Goal: Task Accomplishment & Management: Manage account settings

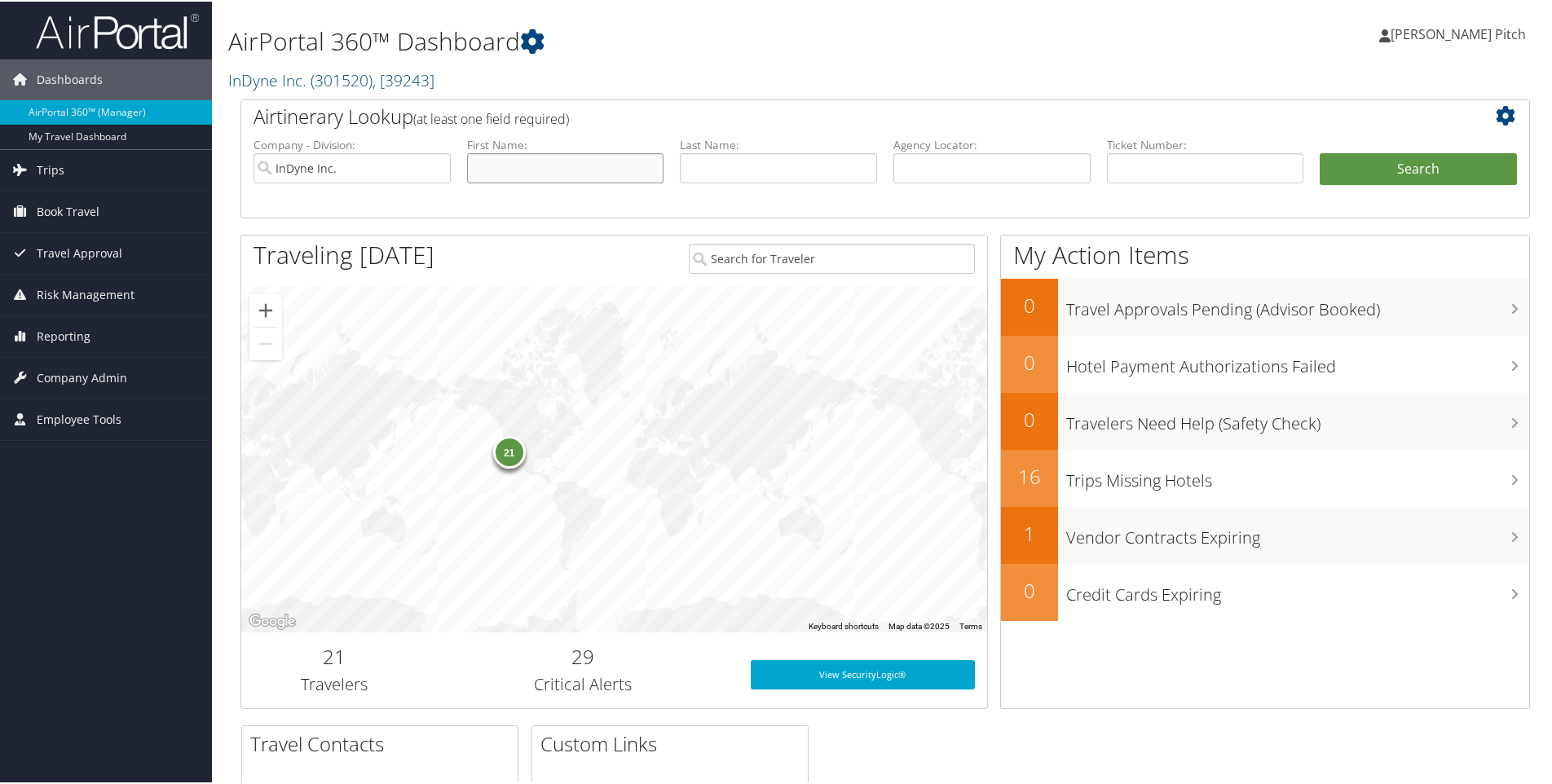
click at [543, 172] on input "text" at bounding box center [565, 167] width 197 height 30
type input "James"
type input "Campbell"
click at [1441, 165] on button "Search" at bounding box center [1417, 167] width 197 height 33
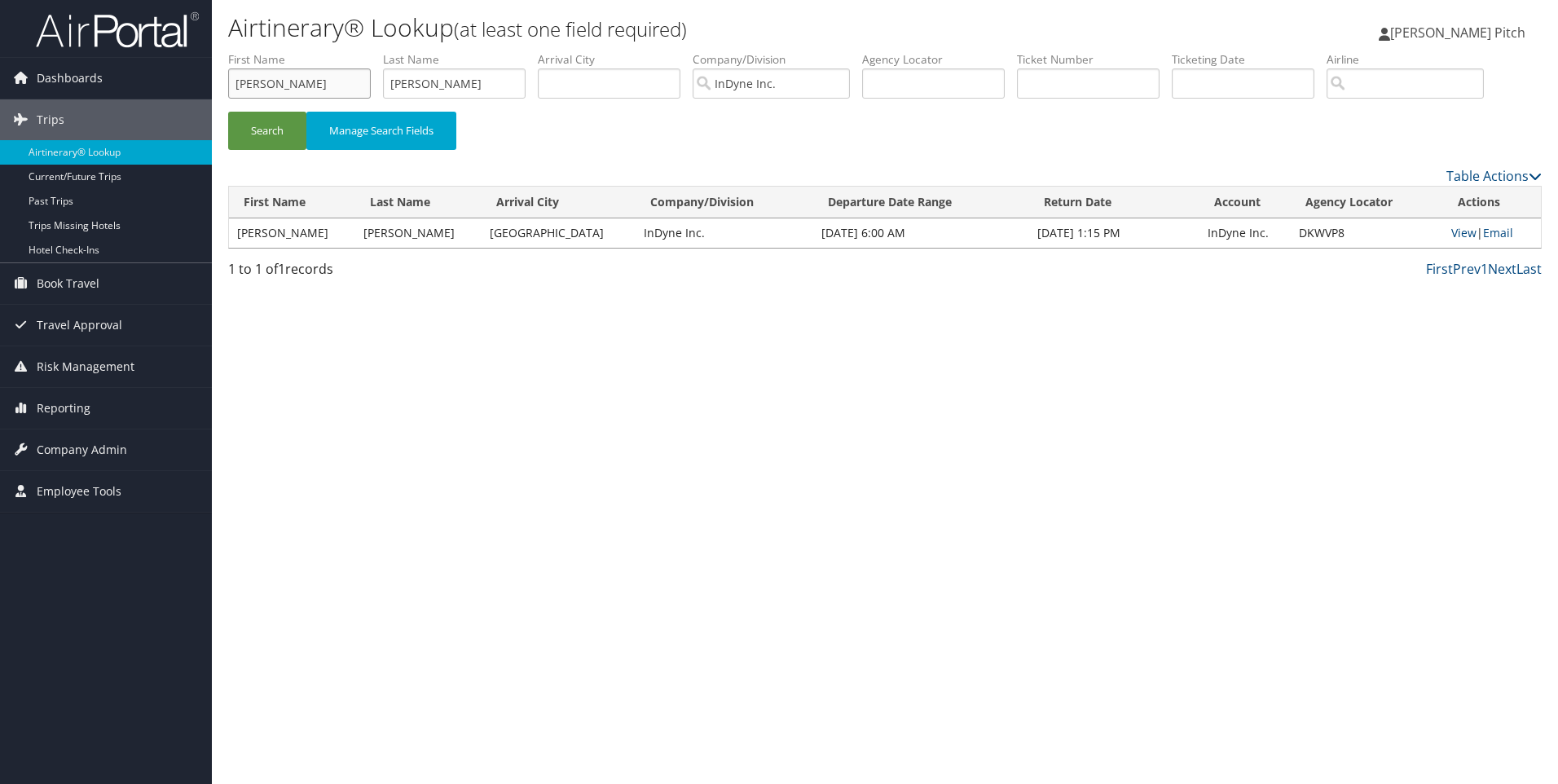
click at [324, 90] on input "James" at bounding box center [299, 84] width 143 height 30
drag, startPoint x: 327, startPoint y: 86, endPoint x: 218, endPoint y: 78, distance: 109.3
click at [228, 78] on form "First Name James Last Name Campbell Departure City Arrival City Company/Divisio…" at bounding box center [885, 109] width 1314 height 114
type input "Robert"
type input "Ives"
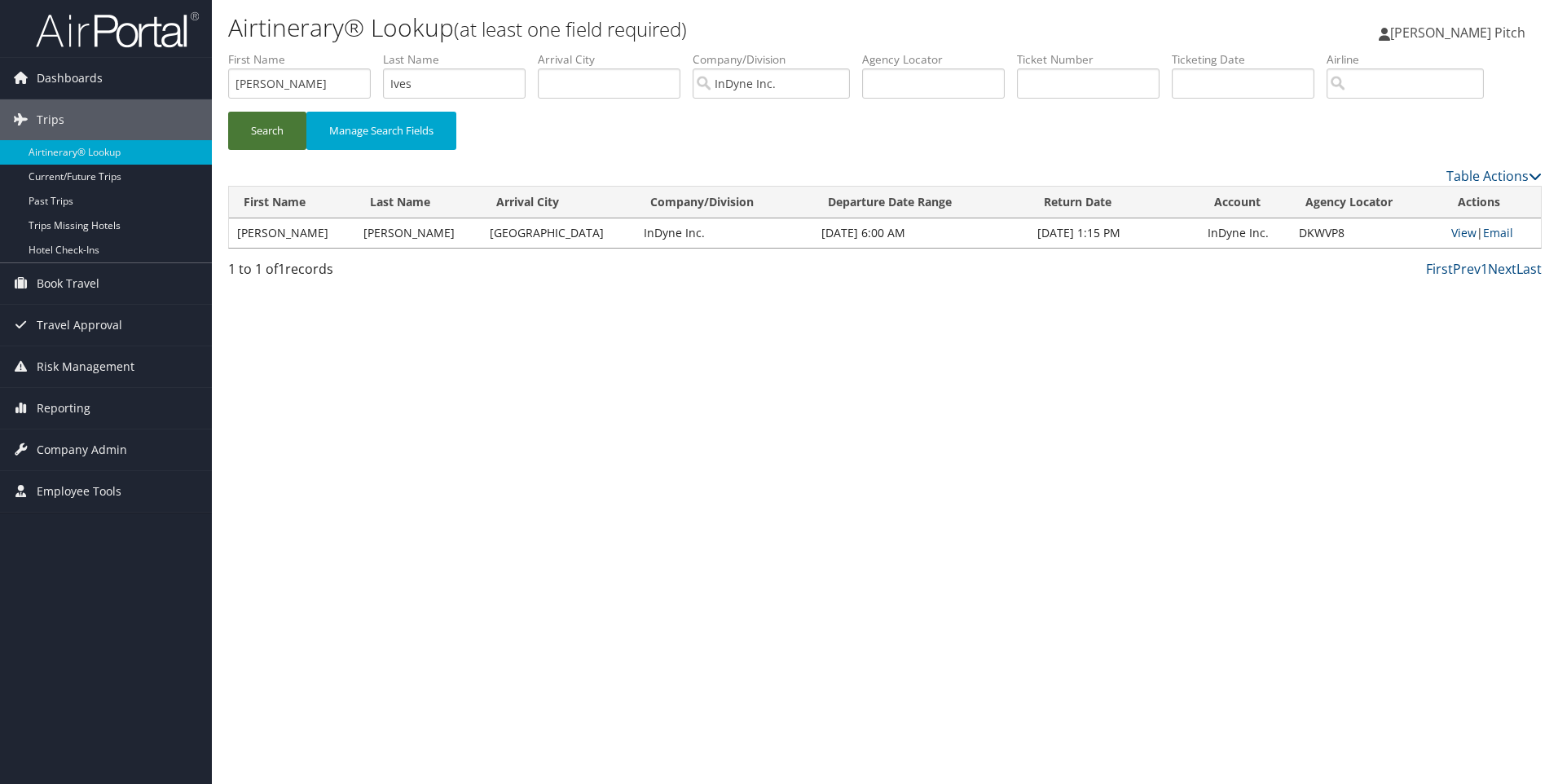
click at [266, 135] on button "Search" at bounding box center [267, 130] width 78 height 38
click at [1453, 241] on td "View | Email" at bounding box center [1491, 233] width 100 height 29
click at [1452, 234] on link "View" at bounding box center [1463, 232] width 25 height 15
drag, startPoint x: 291, startPoint y: 84, endPoint x: 110, endPoint y: 76, distance: 181.2
click at [110, 77] on div "Dashboards AirPortal 360™ (Manager) My Travel Dashboard Trips Airtinerary® Look…" at bounding box center [779, 392] width 1558 height 784
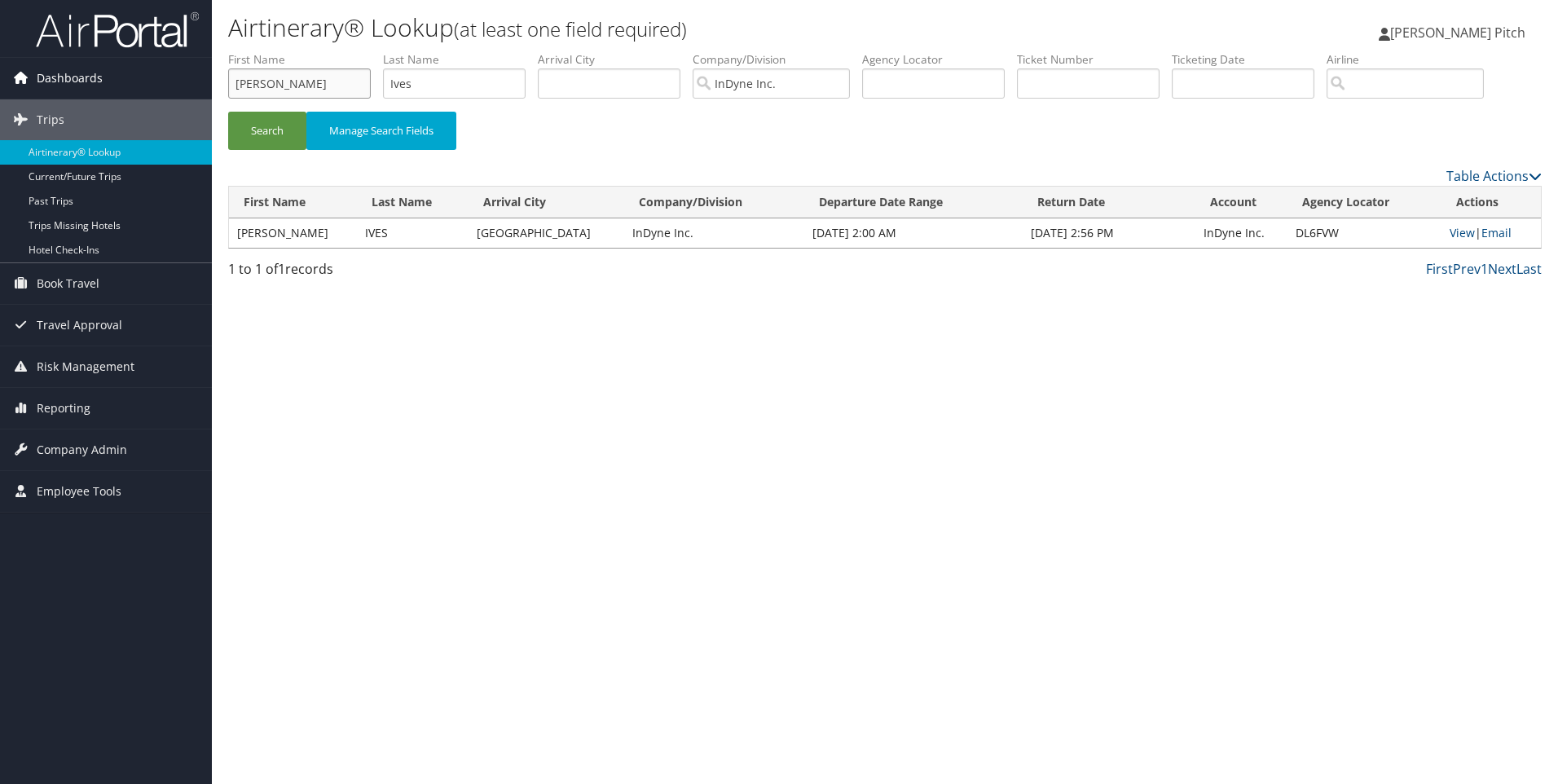
type input "James"
click at [264, 136] on button "Search" at bounding box center [267, 130] width 78 height 38
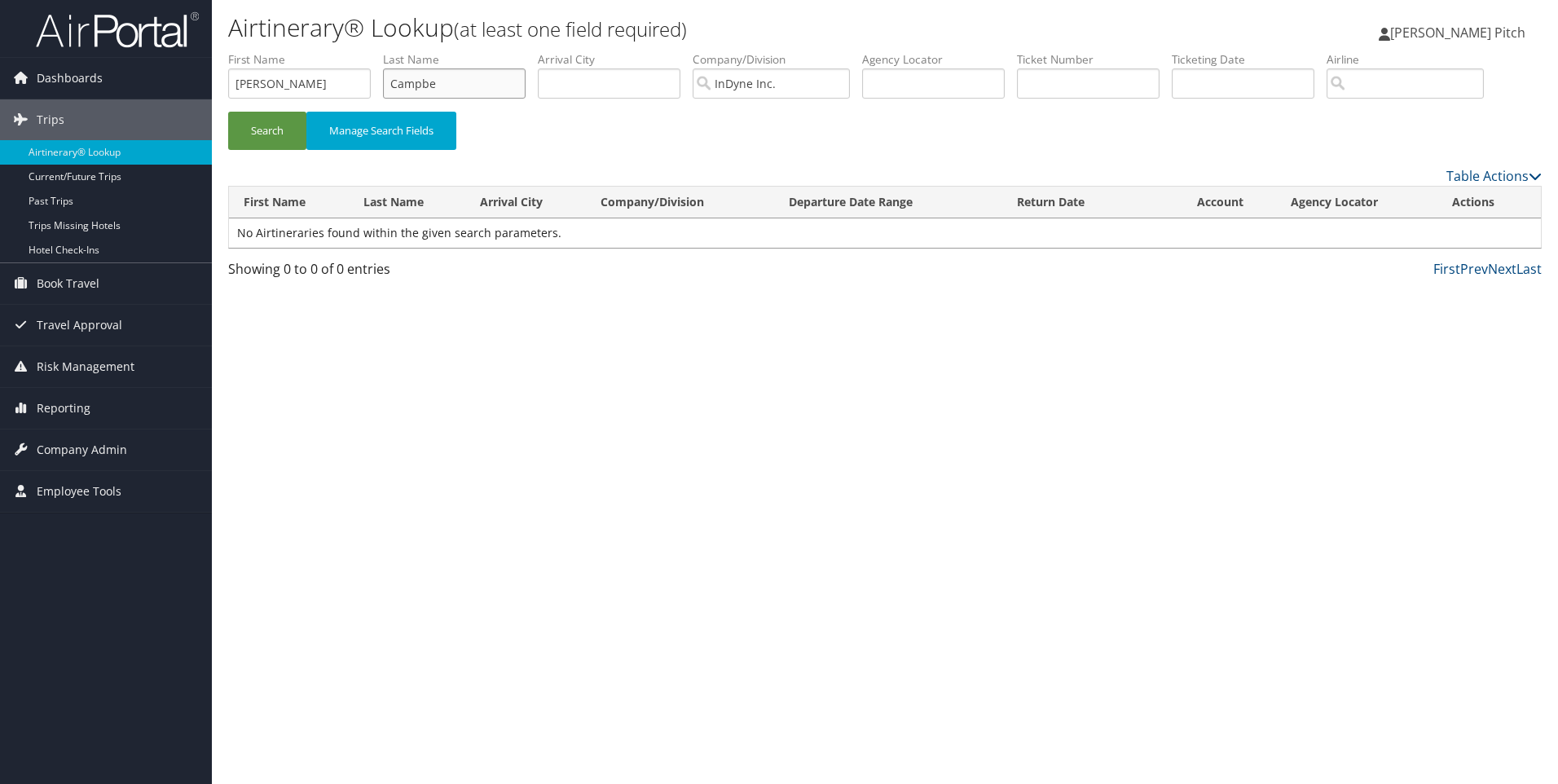
click at [452, 85] on input "Campbe" at bounding box center [455, 84] width 143 height 30
type input "Campbell"
click at [272, 124] on button "Search" at bounding box center [267, 130] width 78 height 38
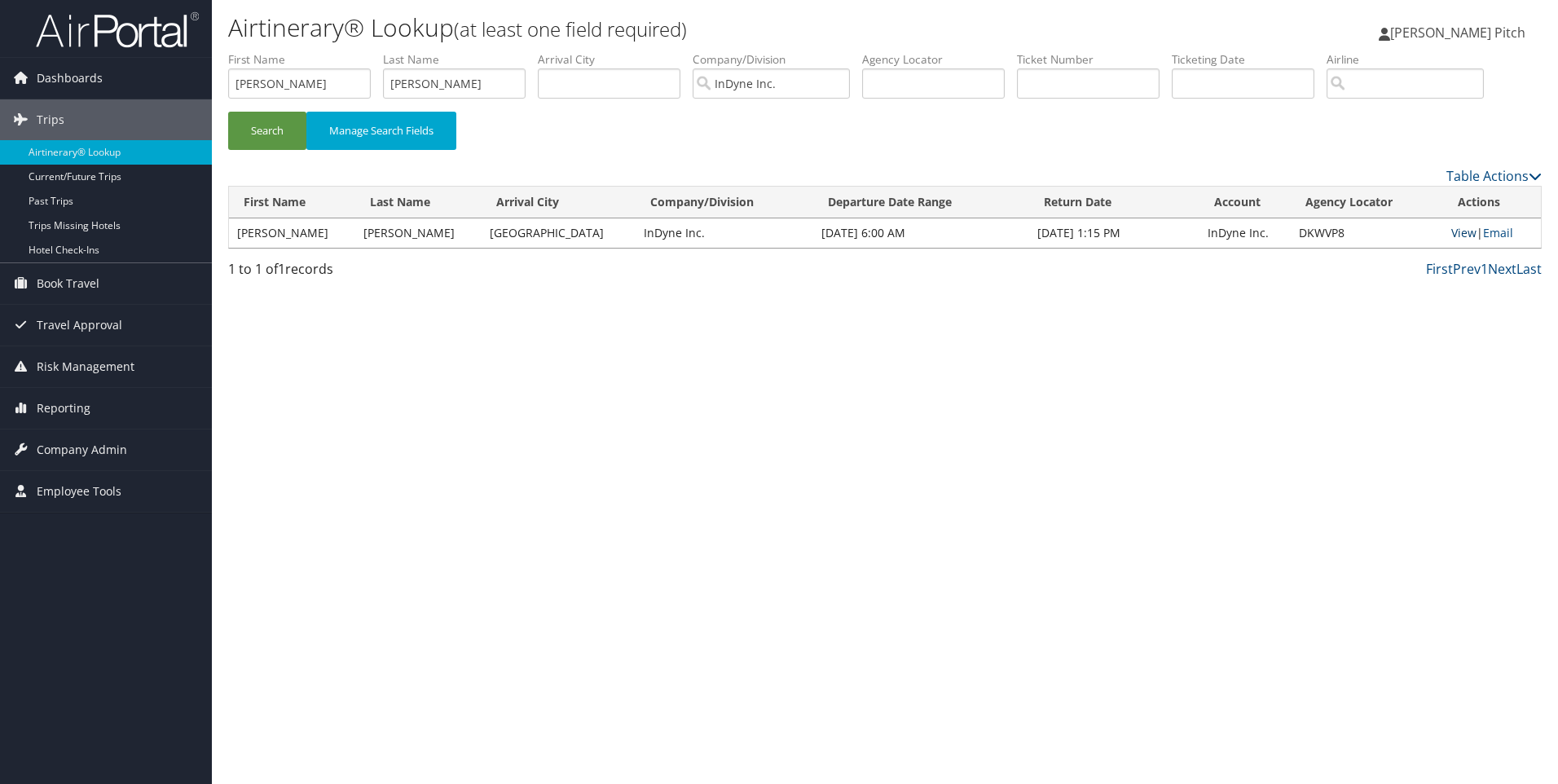
click at [1460, 233] on link "View" at bounding box center [1464, 232] width 25 height 15
drag, startPoint x: 291, startPoint y: 82, endPoint x: 204, endPoint y: 94, distance: 87.8
click at [204, 94] on div "Dashboards AirPortal 360™ (Manager) My Travel Dashboard Trips Airtinerary® Look…" at bounding box center [779, 392] width 1558 height 784
type input "Duane"
type input "Gonzales"
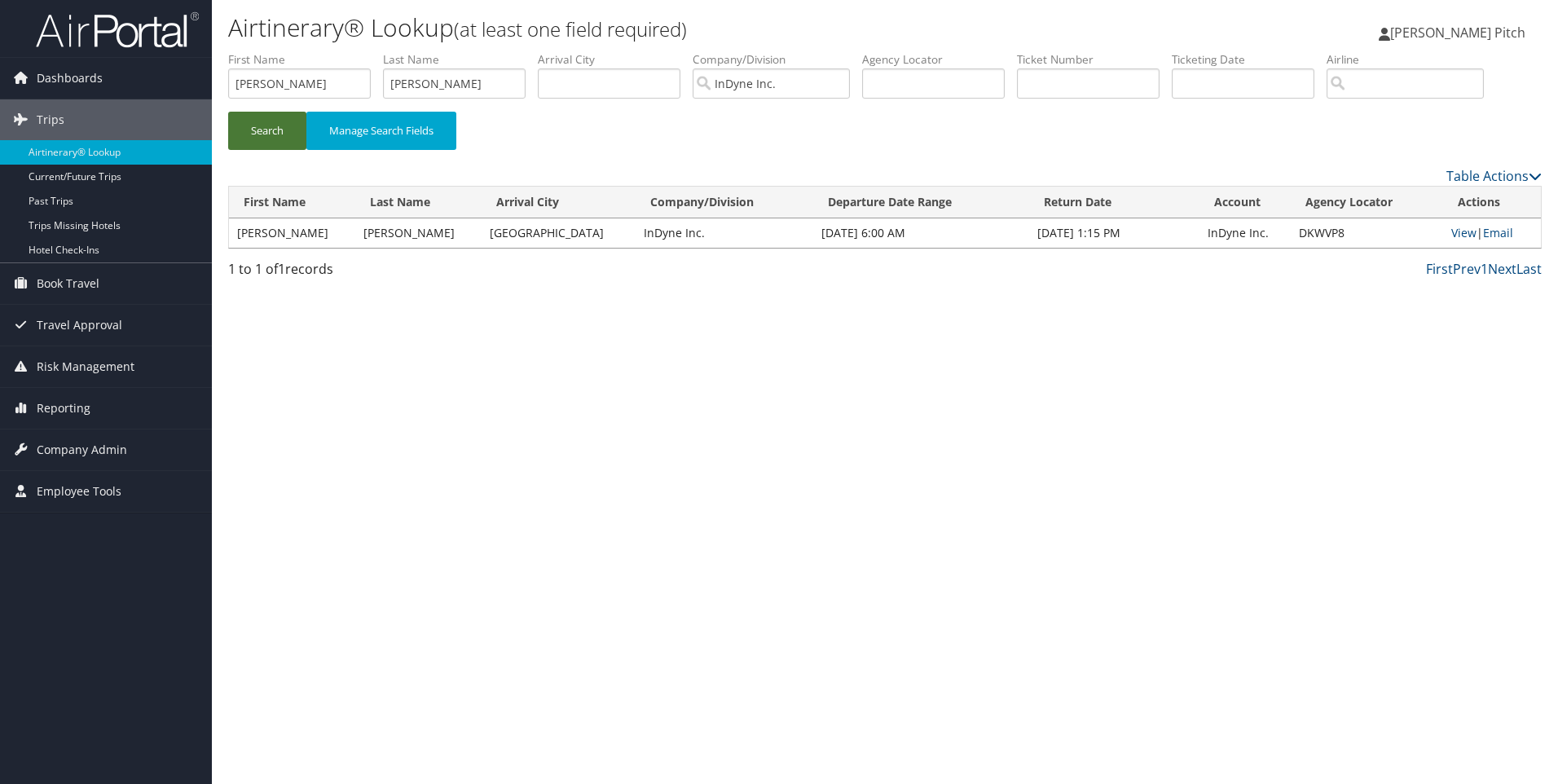
click at [250, 127] on button "Search" at bounding box center [267, 130] width 78 height 38
click at [279, 94] on input "Duane" at bounding box center [299, 84] width 143 height 30
type input "D"
type input "aNdrew"
type input "cole"
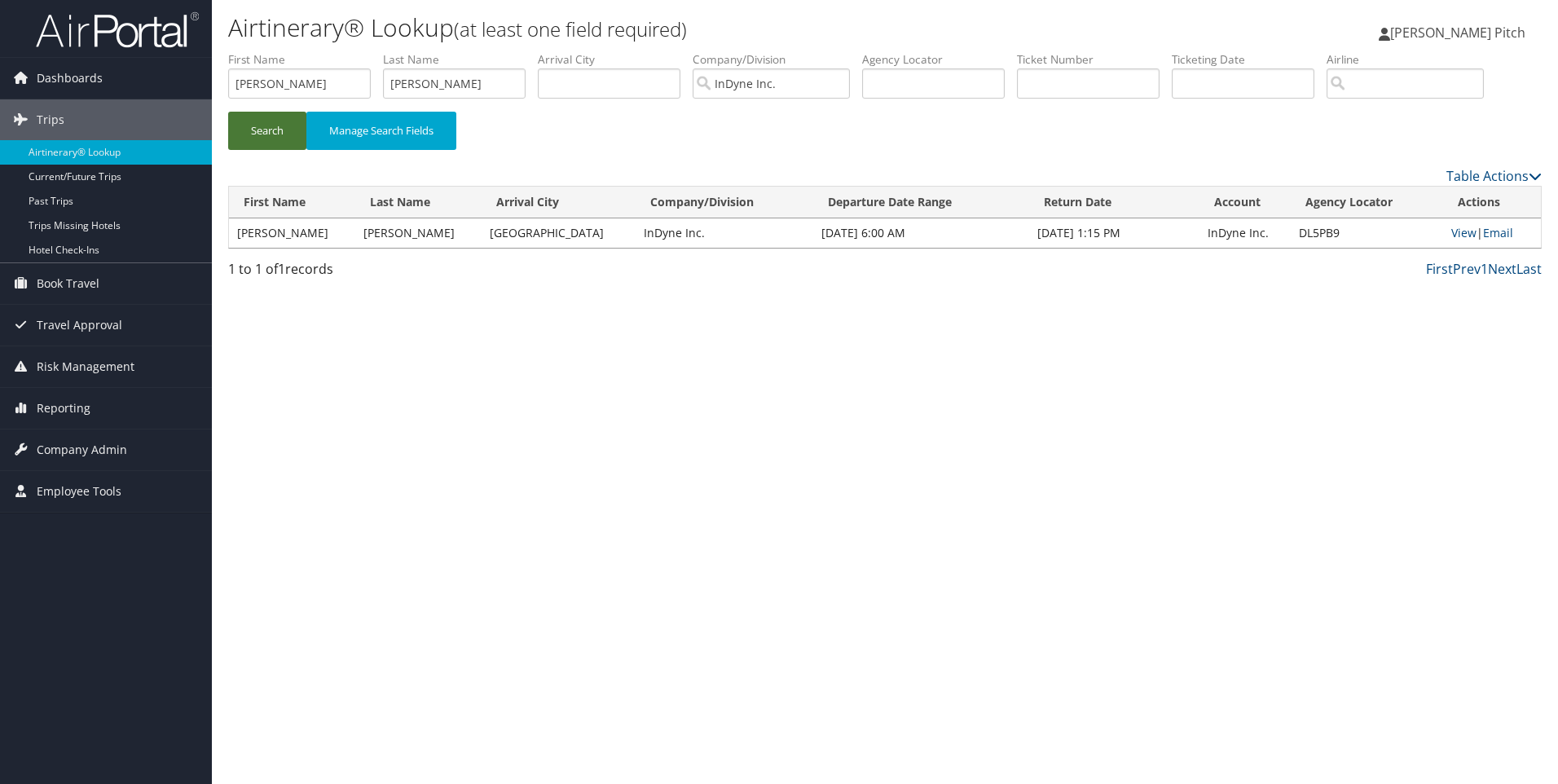
click at [243, 118] on button "Search" at bounding box center [267, 130] width 78 height 38
click at [1457, 232] on link "View" at bounding box center [1461, 232] width 25 height 15
click at [275, 89] on input "aNdrew" at bounding box center [299, 84] width 143 height 30
type input "a"
type input "jermarion"
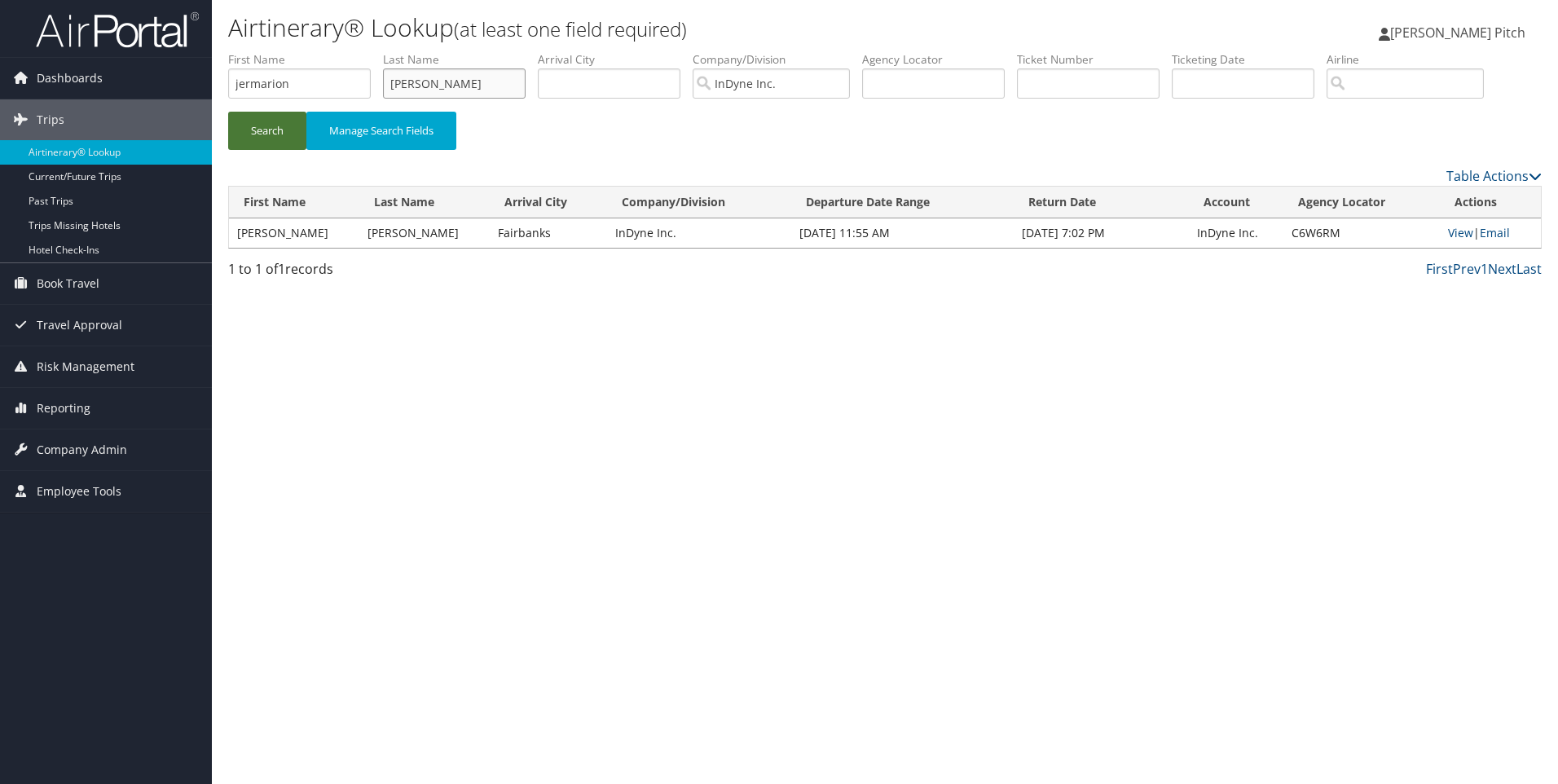
type input "billington"
click at [251, 128] on button "Search" at bounding box center [267, 130] width 78 height 38
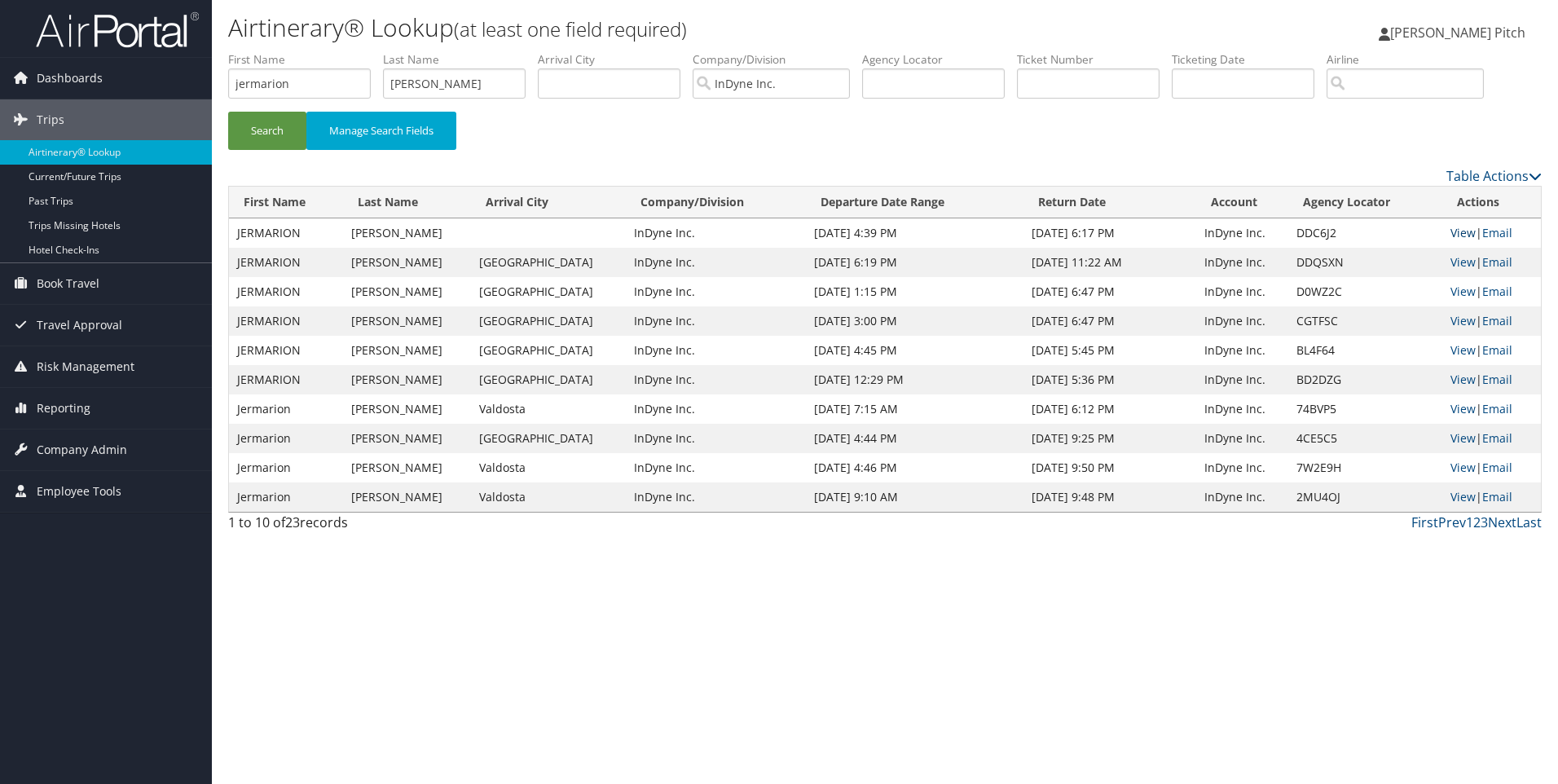
click at [1450, 235] on link "View" at bounding box center [1463, 232] width 25 height 15
click at [1452, 233] on link "View" at bounding box center [1463, 232] width 25 height 15
click at [1456, 261] on link "View" at bounding box center [1463, 261] width 25 height 15
click at [317, 84] on input "jermarion" at bounding box center [299, 84] width 143 height 30
drag, startPoint x: 316, startPoint y: 84, endPoint x: 231, endPoint y: 86, distance: 85.0
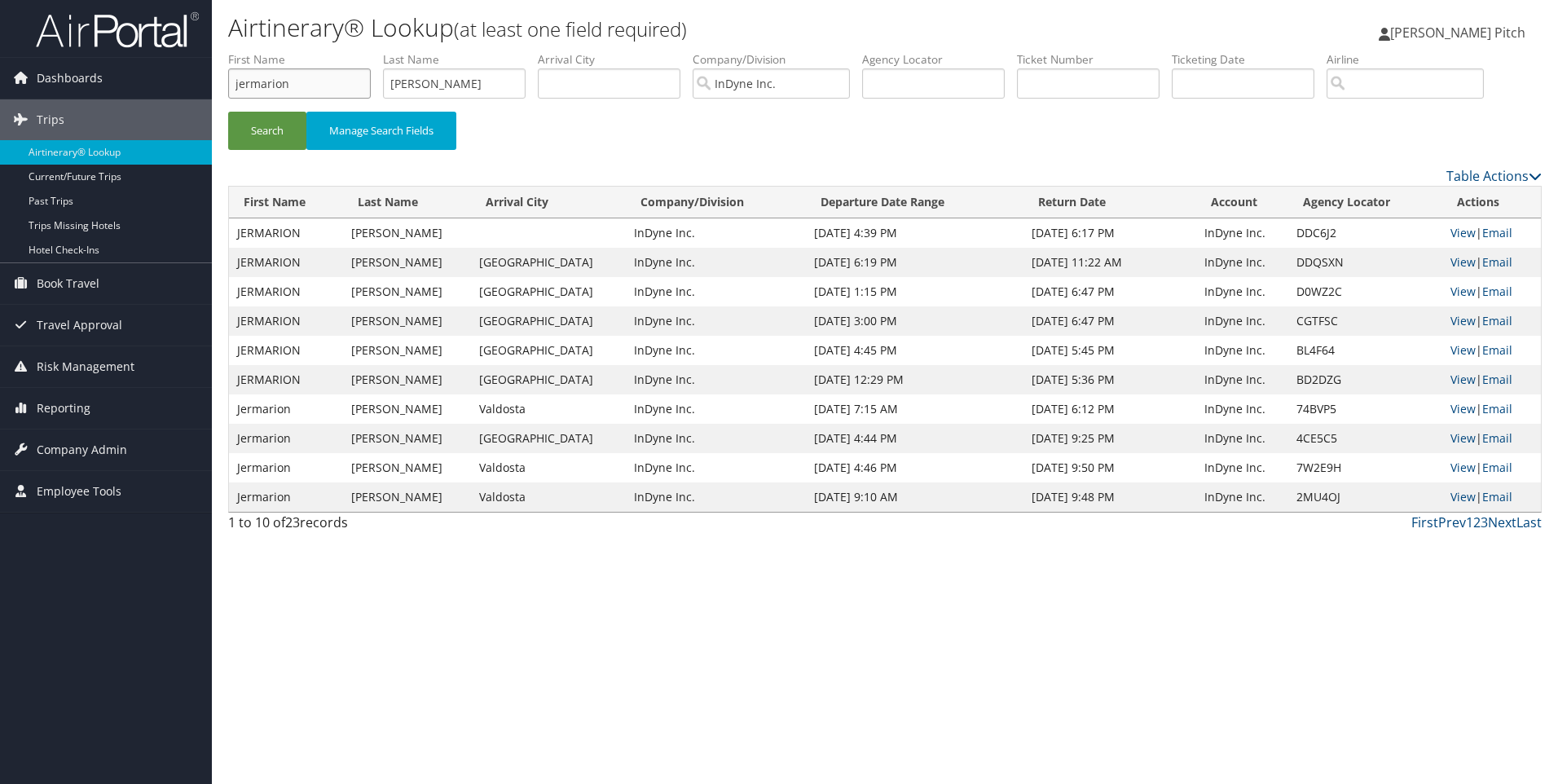
click at [230, 86] on input "jermarion" at bounding box center [299, 84] width 143 height 30
type input "robert"
type input "ives"
click at [273, 135] on button "Search" at bounding box center [267, 130] width 78 height 38
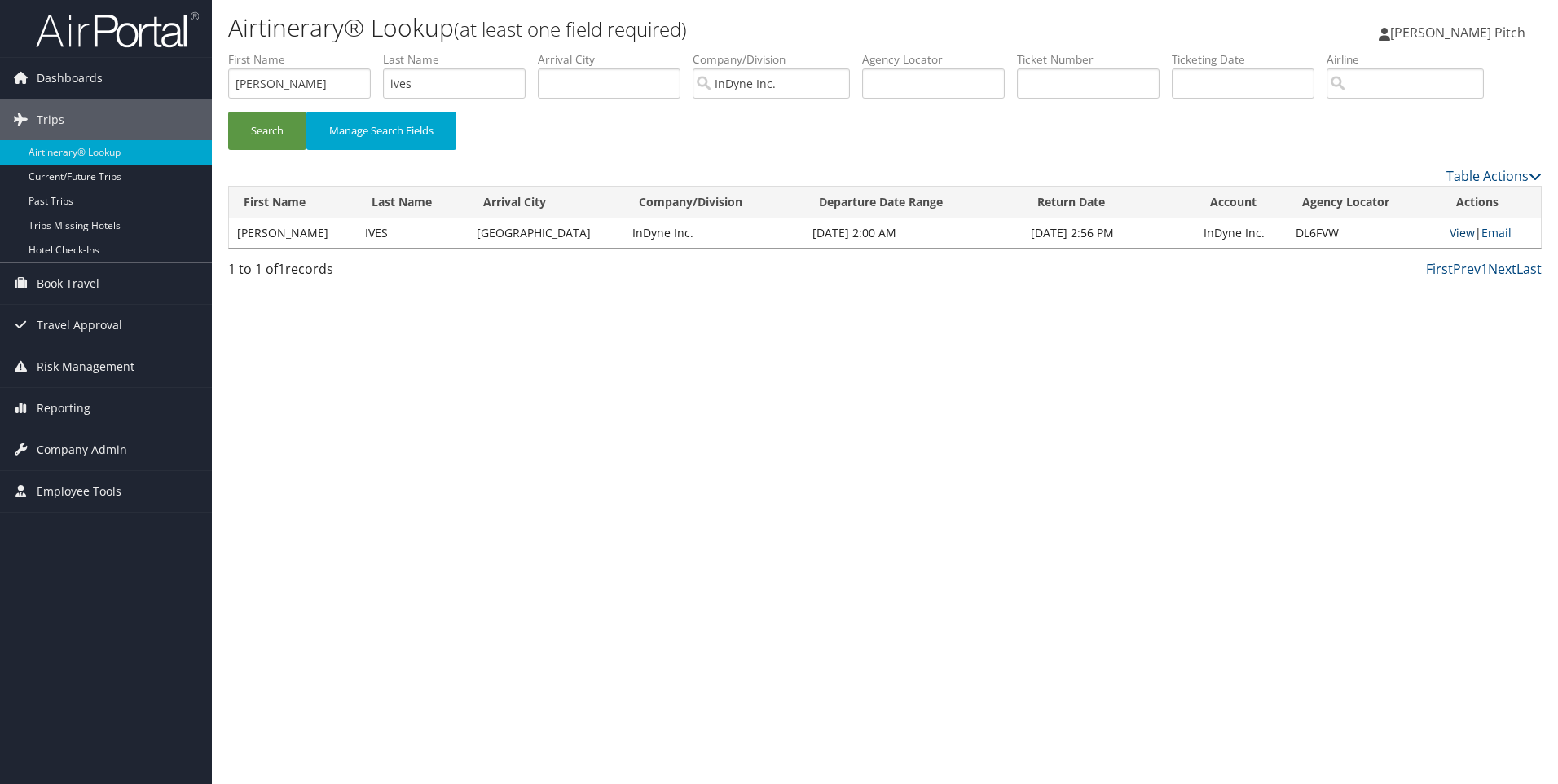
click at [1450, 229] on link "View" at bounding box center [1463, 232] width 25 height 15
drag, startPoint x: 224, startPoint y: 87, endPoint x: 147, endPoint y: 87, distance: 77.0
click at [147, 87] on div "Dashboards AirPortal 360™ (Manager) My Travel Dashboard Trips Airtinerary® Look…" at bounding box center [779, 392] width 1558 height 784
type input "larry"
click at [255, 130] on button "Search" at bounding box center [267, 130] width 78 height 38
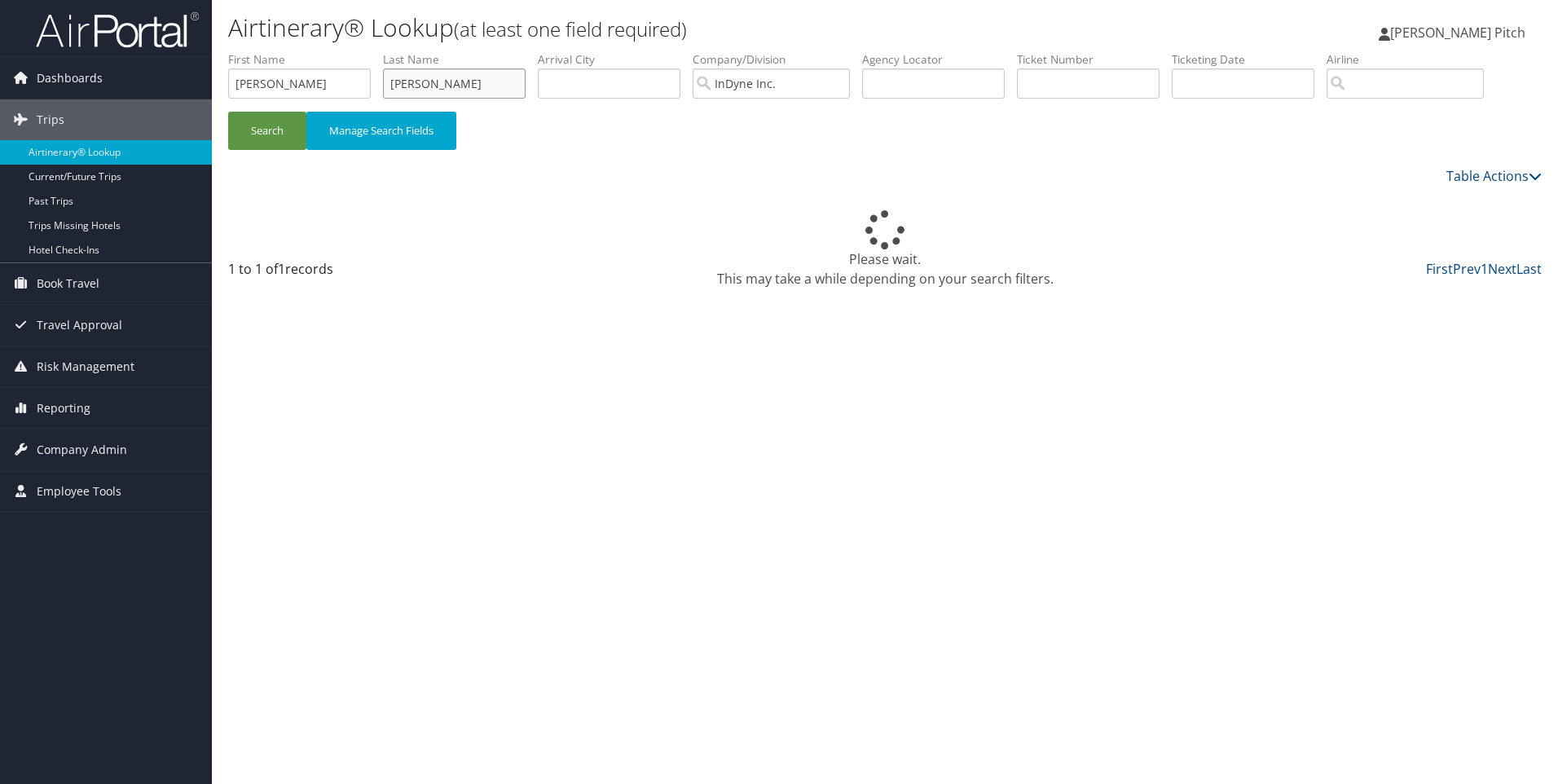
click at [463, 72] on input "meyers" at bounding box center [455, 84] width 143 height 30
type input "meyers jr"
click at [290, 128] on button "Search" at bounding box center [267, 130] width 78 height 38
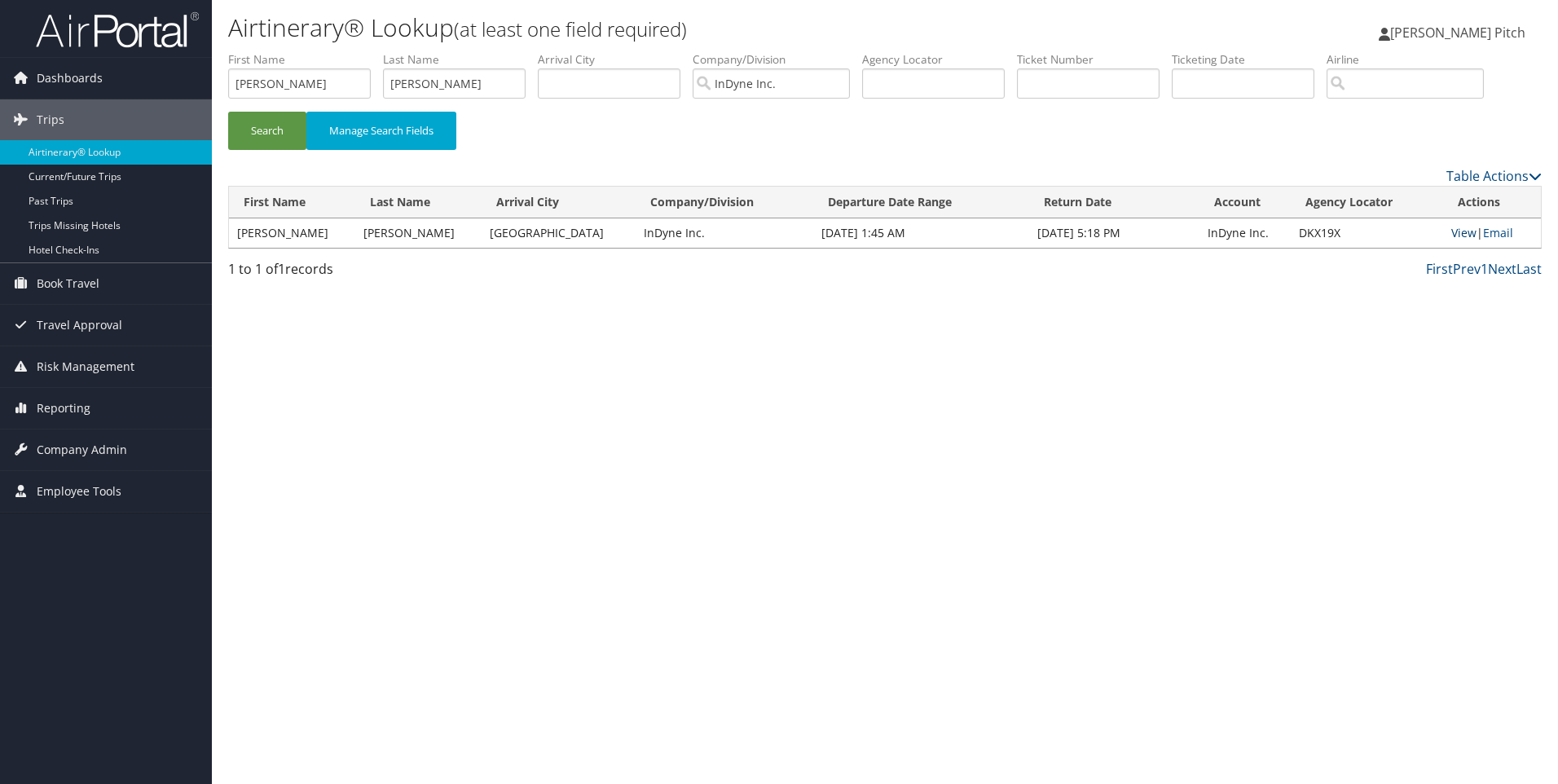
click at [1455, 231] on link "View" at bounding box center [1464, 232] width 25 height 15
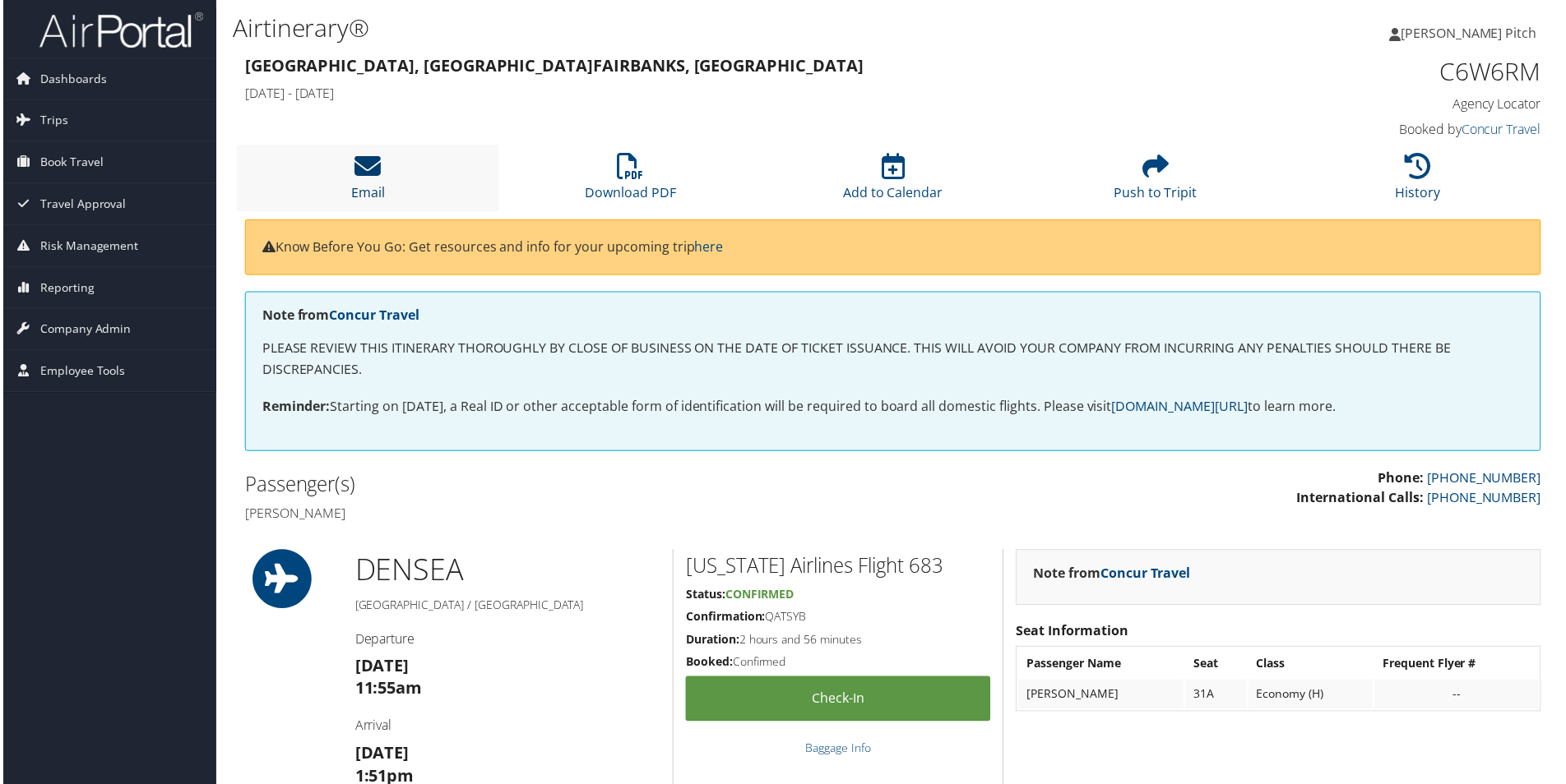
click at [371, 177] on icon at bounding box center [365, 166] width 26 height 26
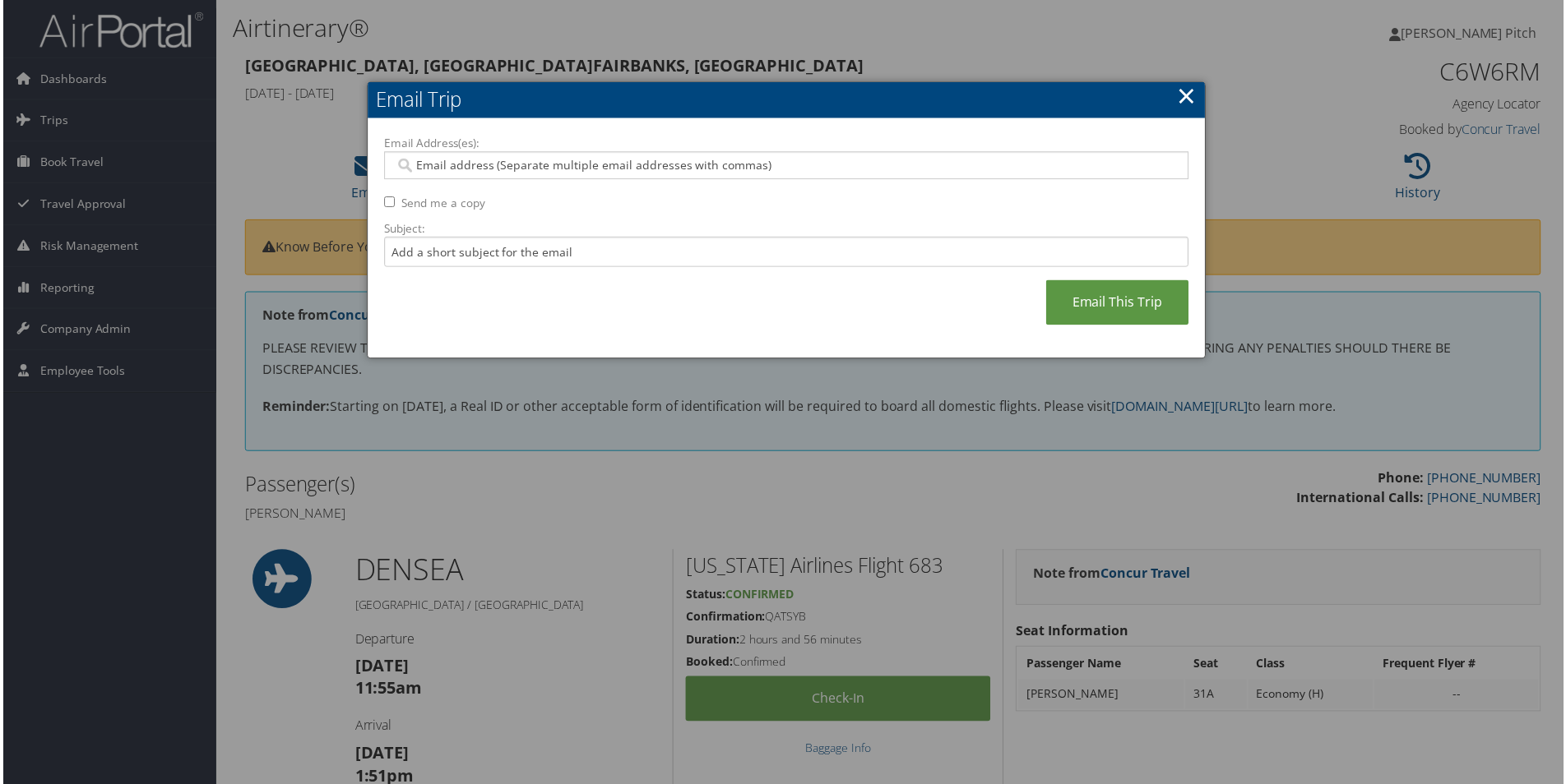
click at [533, 166] on input "Email Address(es):" at bounding box center [785, 166] width 785 height 16
click at [499, 161] on input "Email Address(es):" at bounding box center [785, 166] width 785 height 16
type input "dpitc"
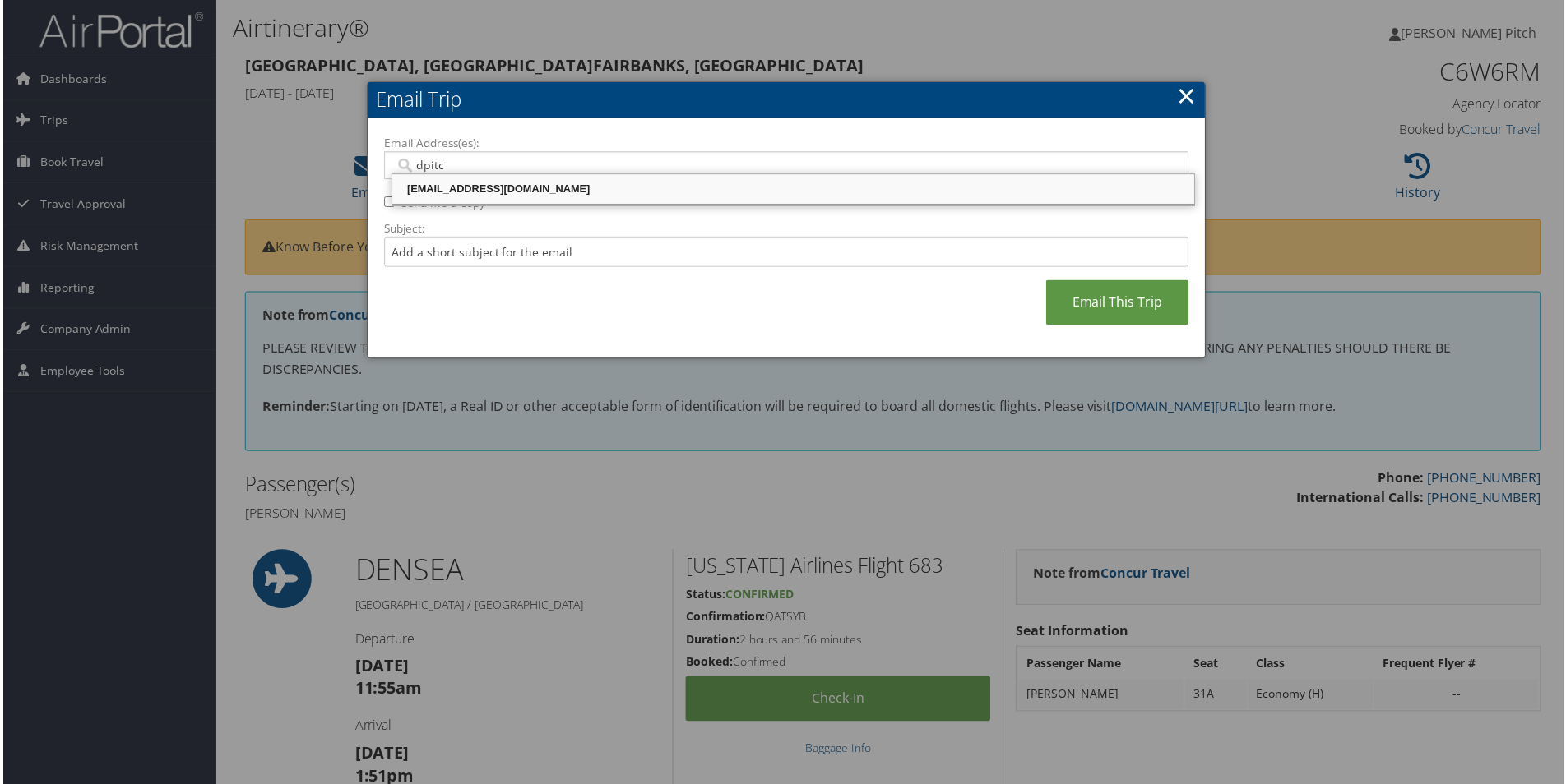
click at [470, 193] on div "dpitch@indyneinc.com" at bounding box center [793, 190] width 801 height 16
type input "dpitch@indyneinc.com"
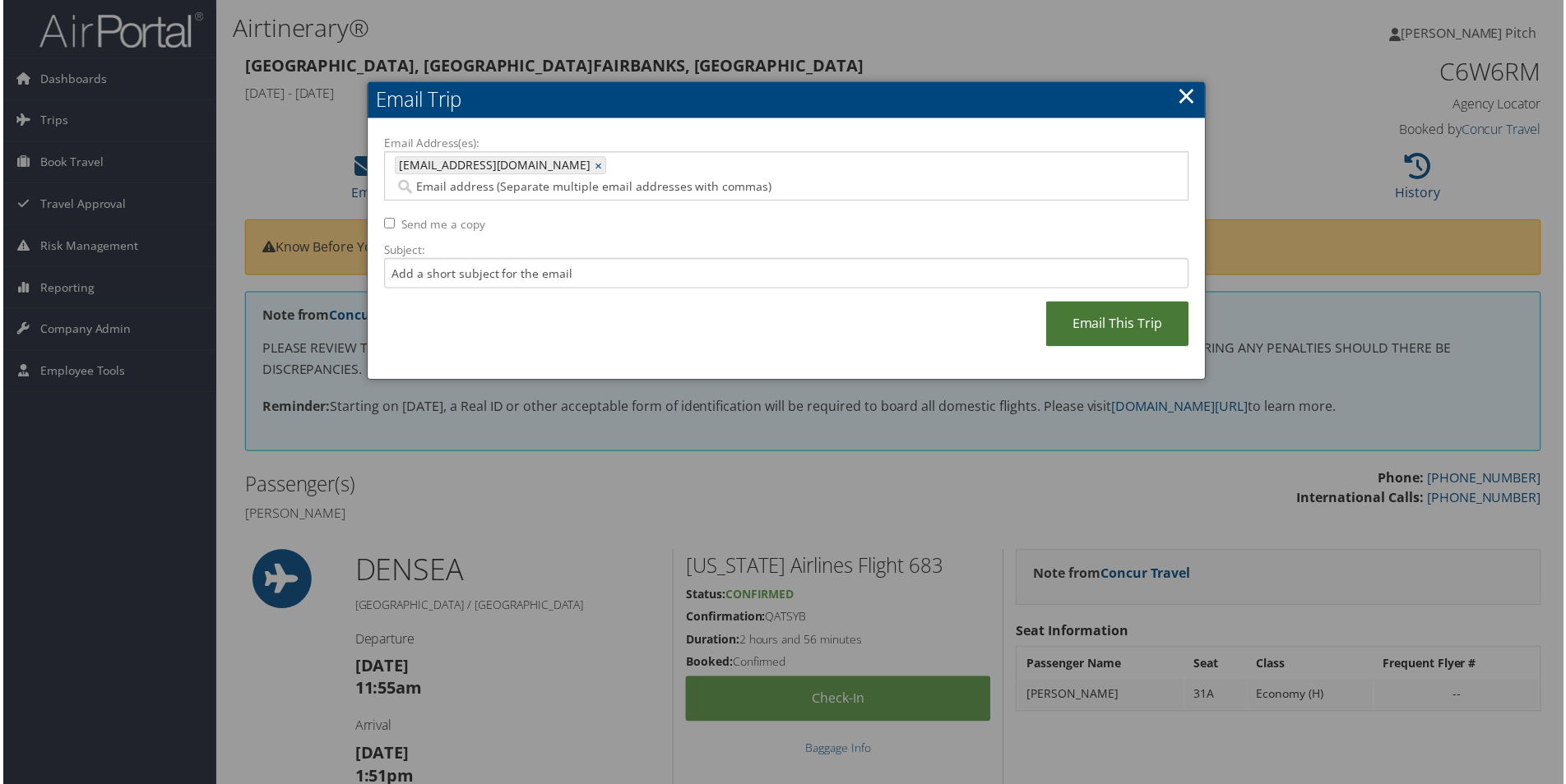
click at [1075, 302] on link "Email This Trip" at bounding box center [1118, 325] width 143 height 45
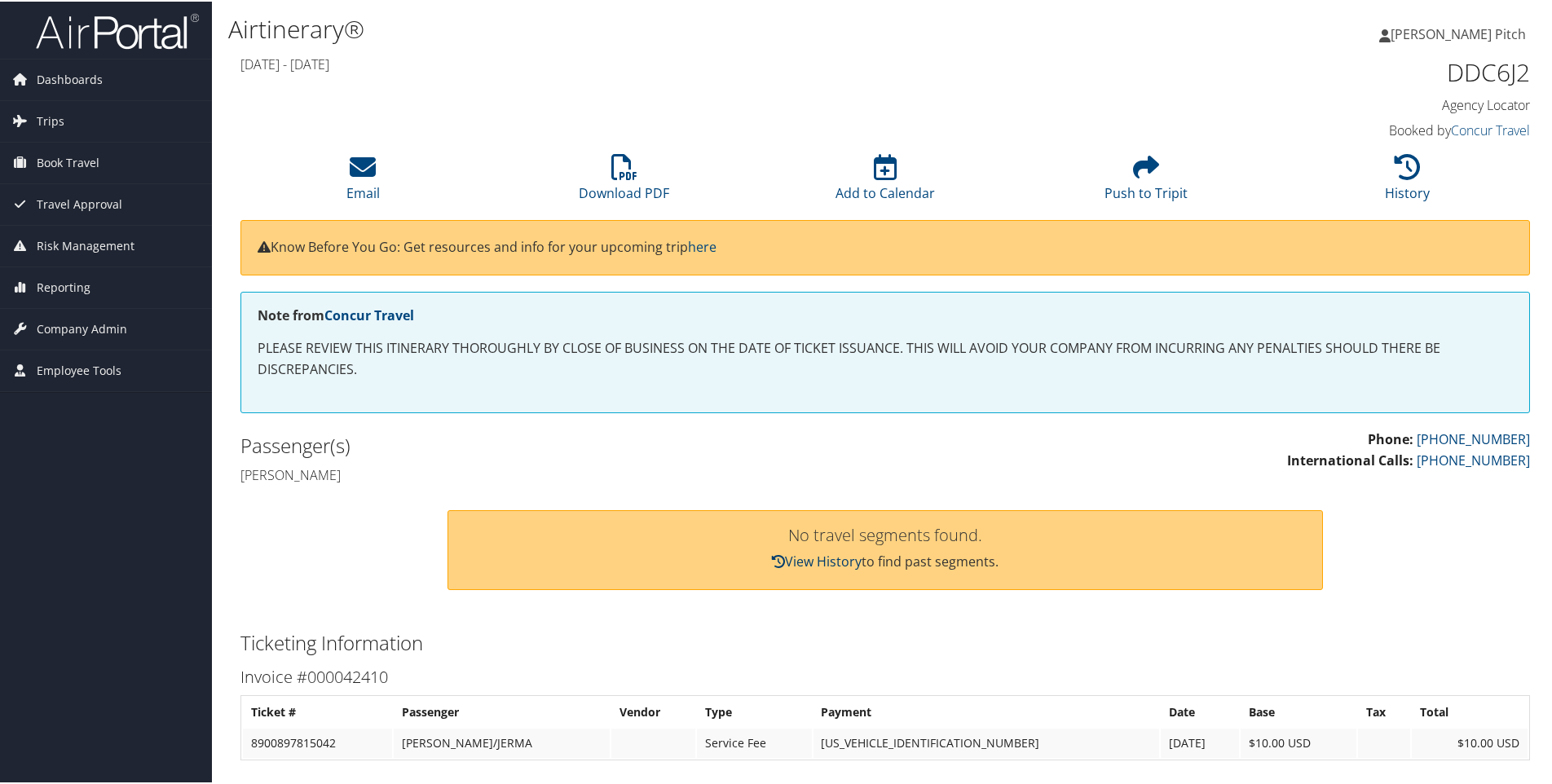
click at [833, 556] on link "View History" at bounding box center [817, 559] width 90 height 18
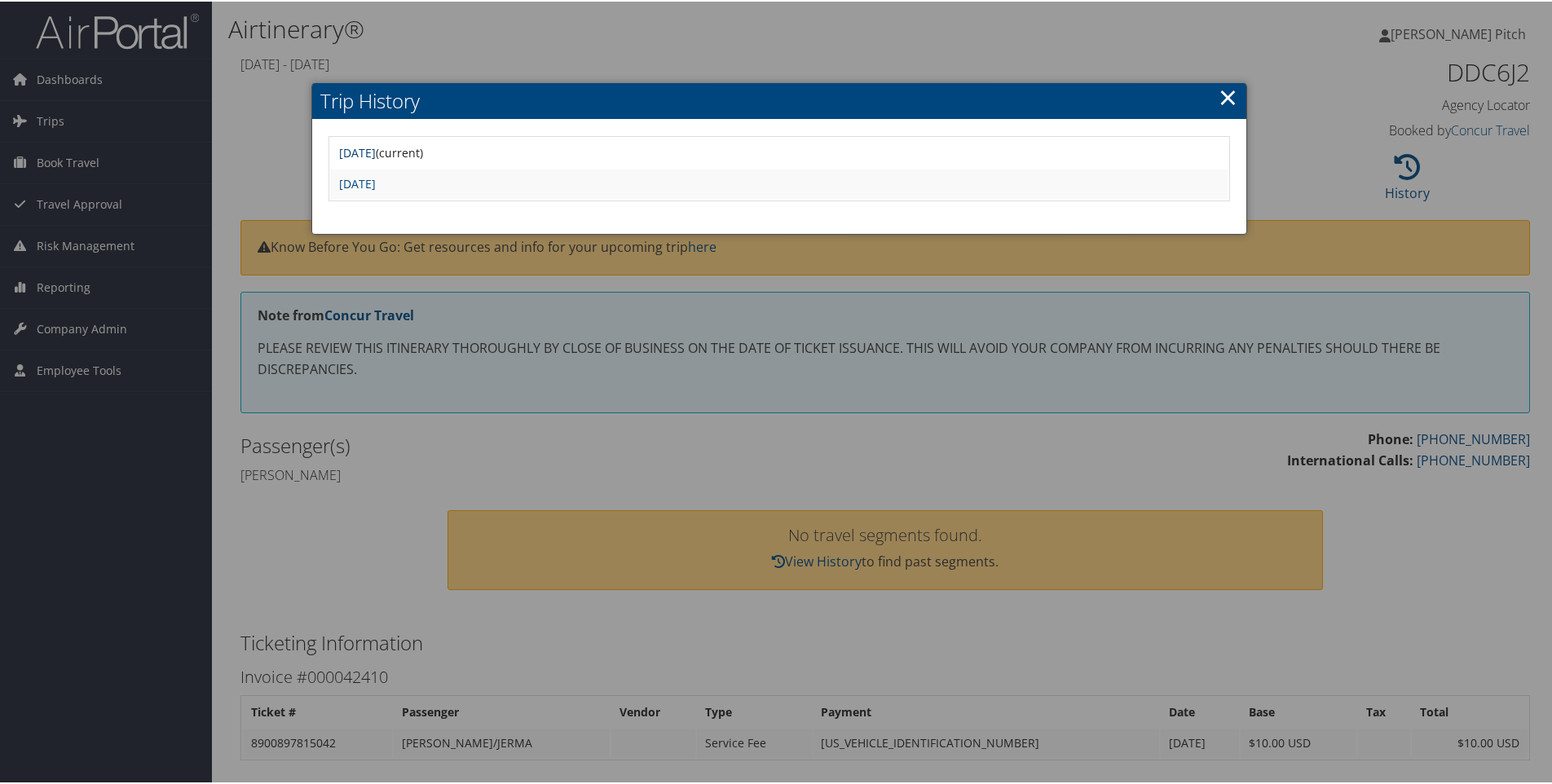
click at [375, 152] on link "[DATE]" at bounding box center [357, 151] width 37 height 15
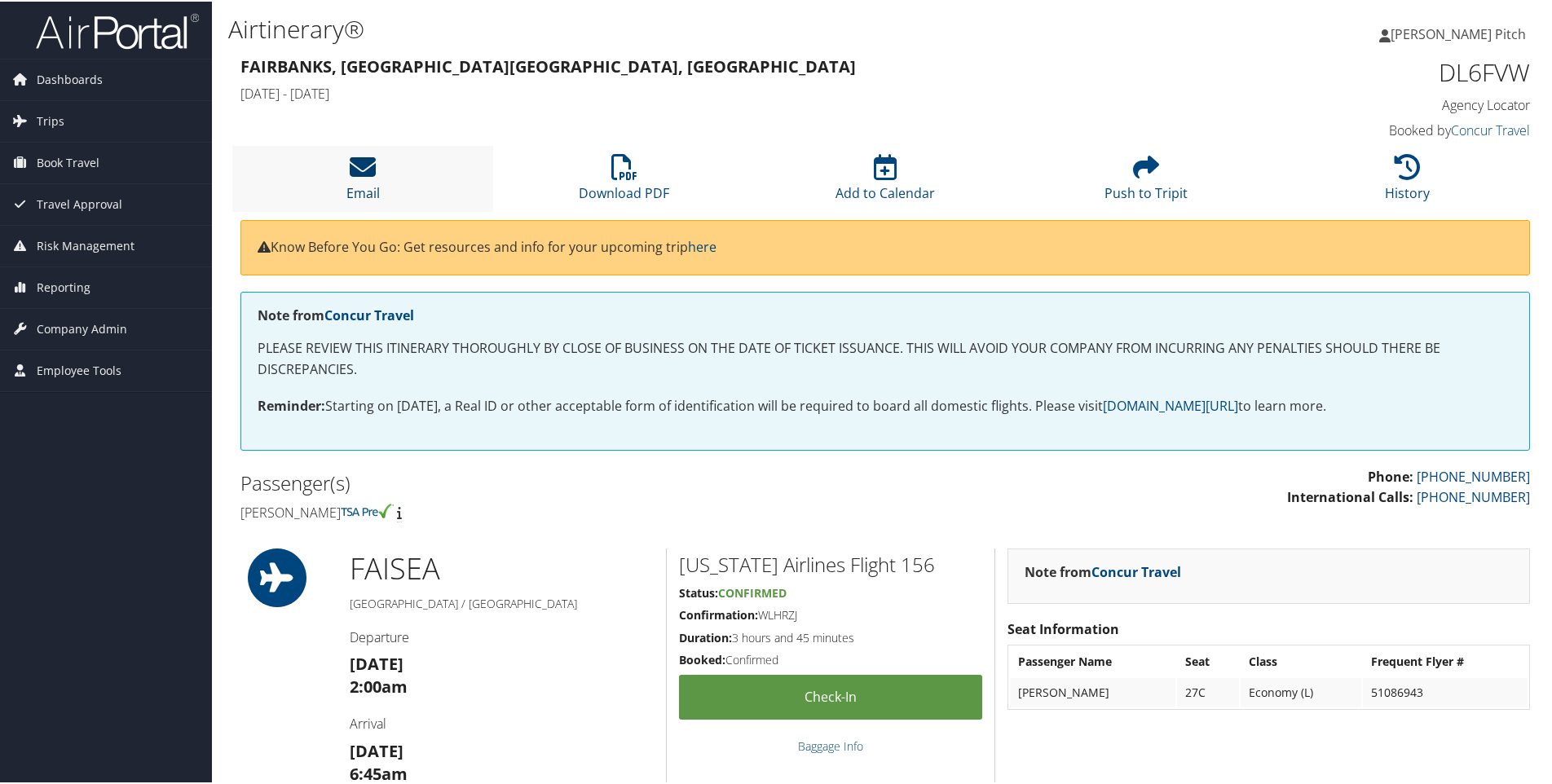
click at [359, 173] on icon at bounding box center [362, 165] width 26 height 26
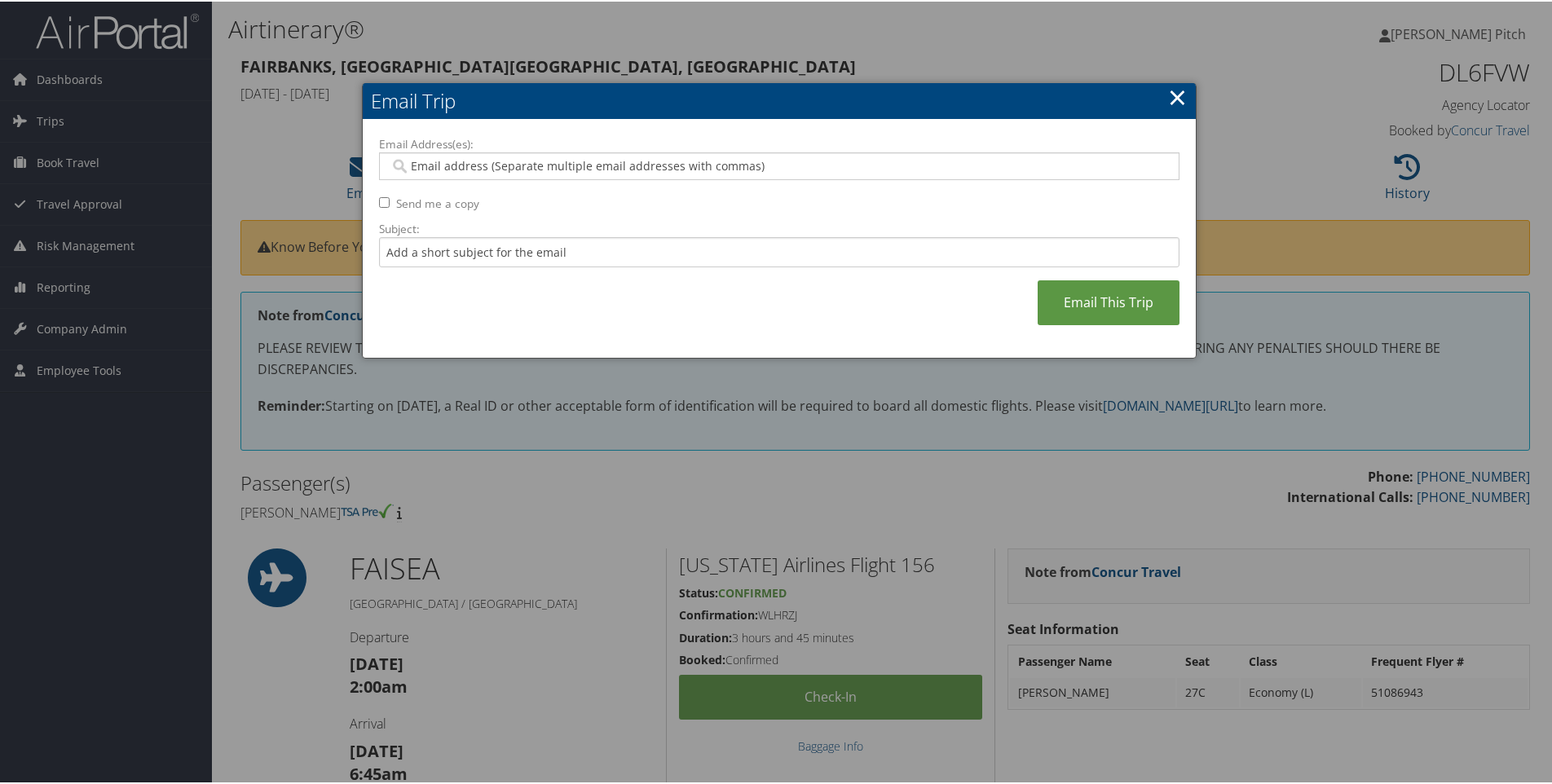
click at [497, 166] on input "Email Address(es):" at bounding box center [778, 165] width 778 height 16
type input "dpi"
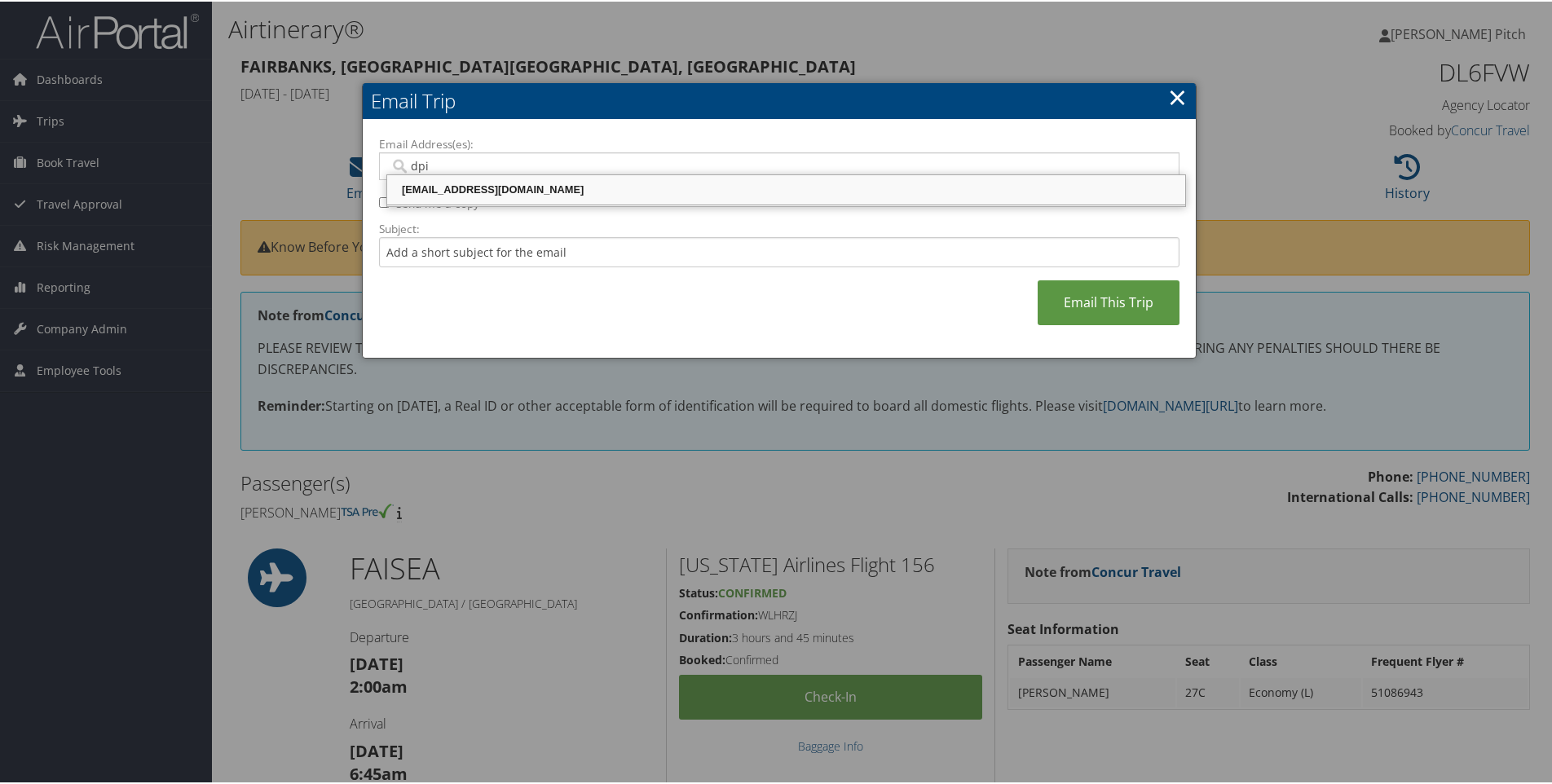
click at [480, 196] on div "[EMAIL_ADDRESS][DOMAIN_NAME]" at bounding box center [786, 188] width 793 height 16
type input "[EMAIL_ADDRESS][DOMAIN_NAME]"
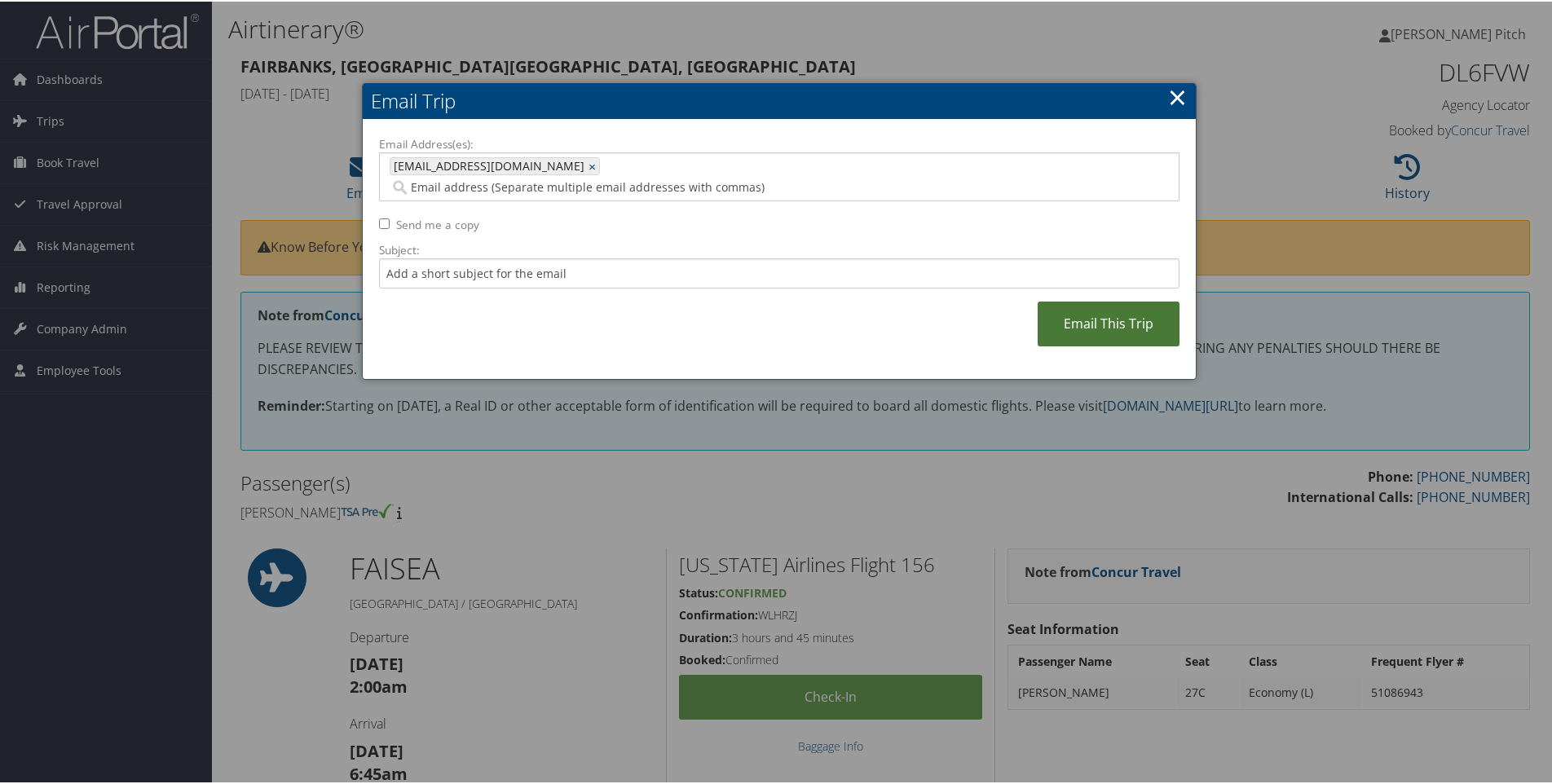
click at [1087, 311] on link "Email This Trip" at bounding box center [1108, 322] width 142 height 45
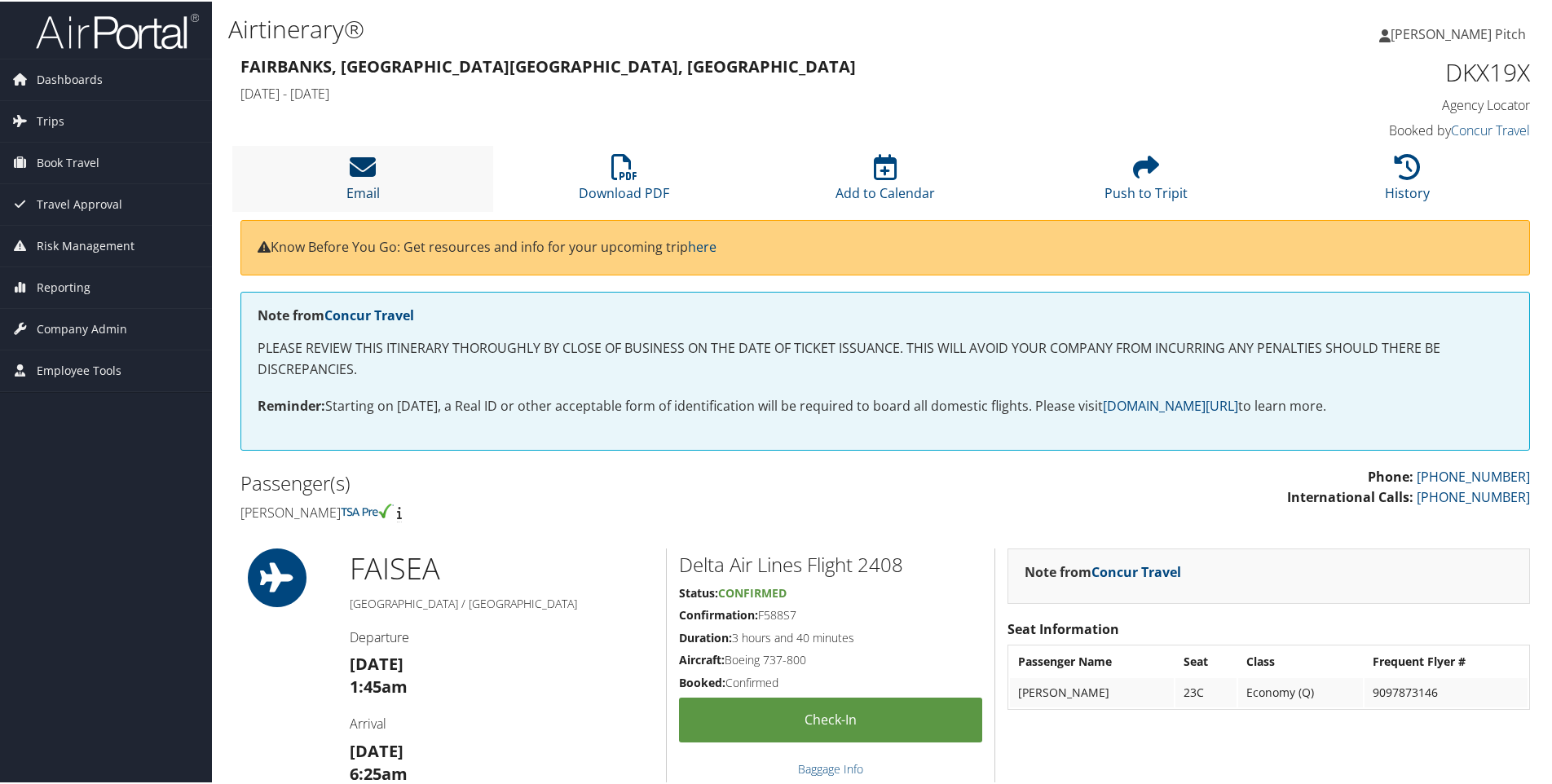
click at [367, 170] on icon at bounding box center [362, 165] width 26 height 26
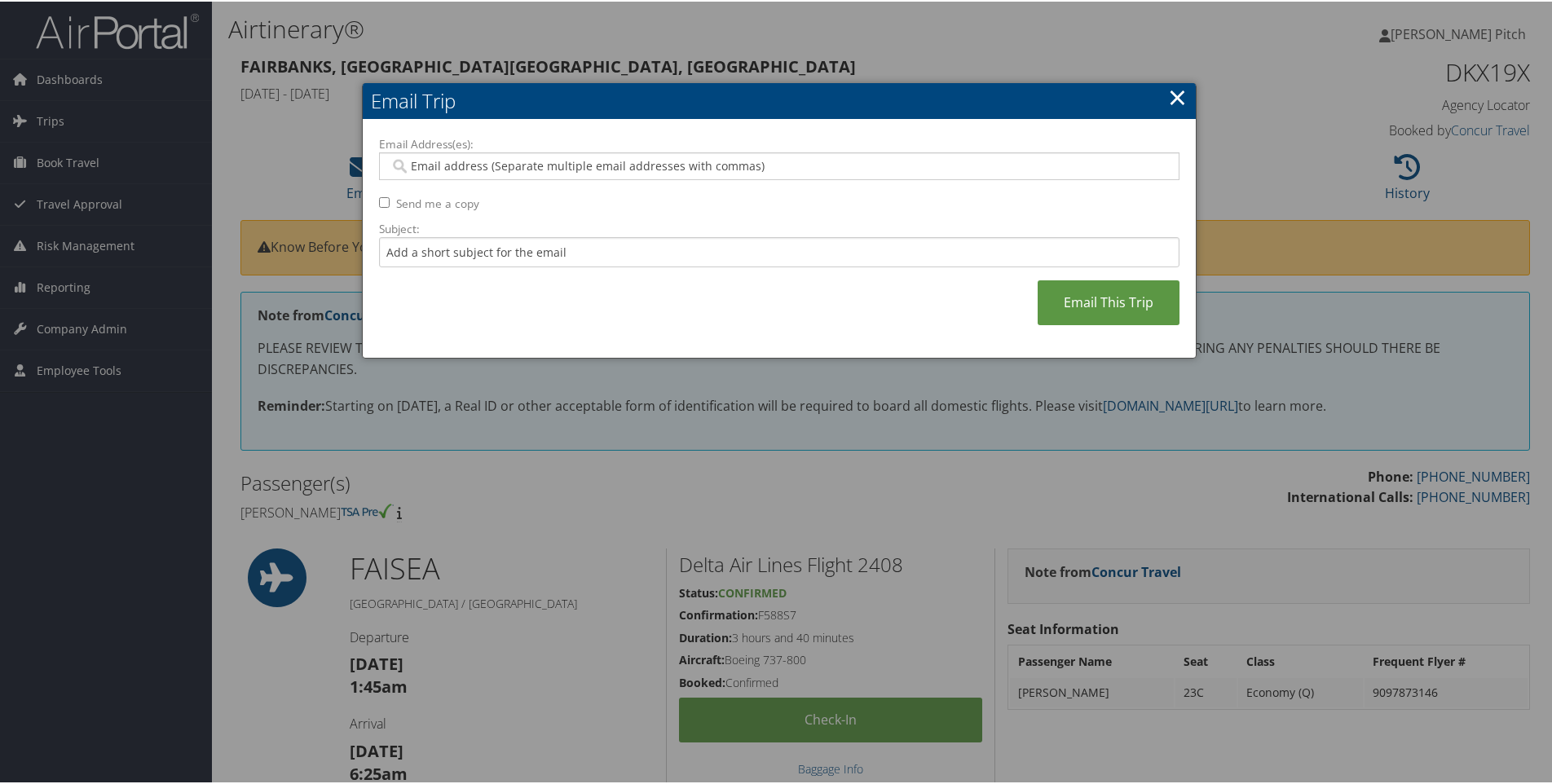
click at [526, 166] on input "Email Address(es):" at bounding box center [778, 165] width 778 height 16
type input "dpit"
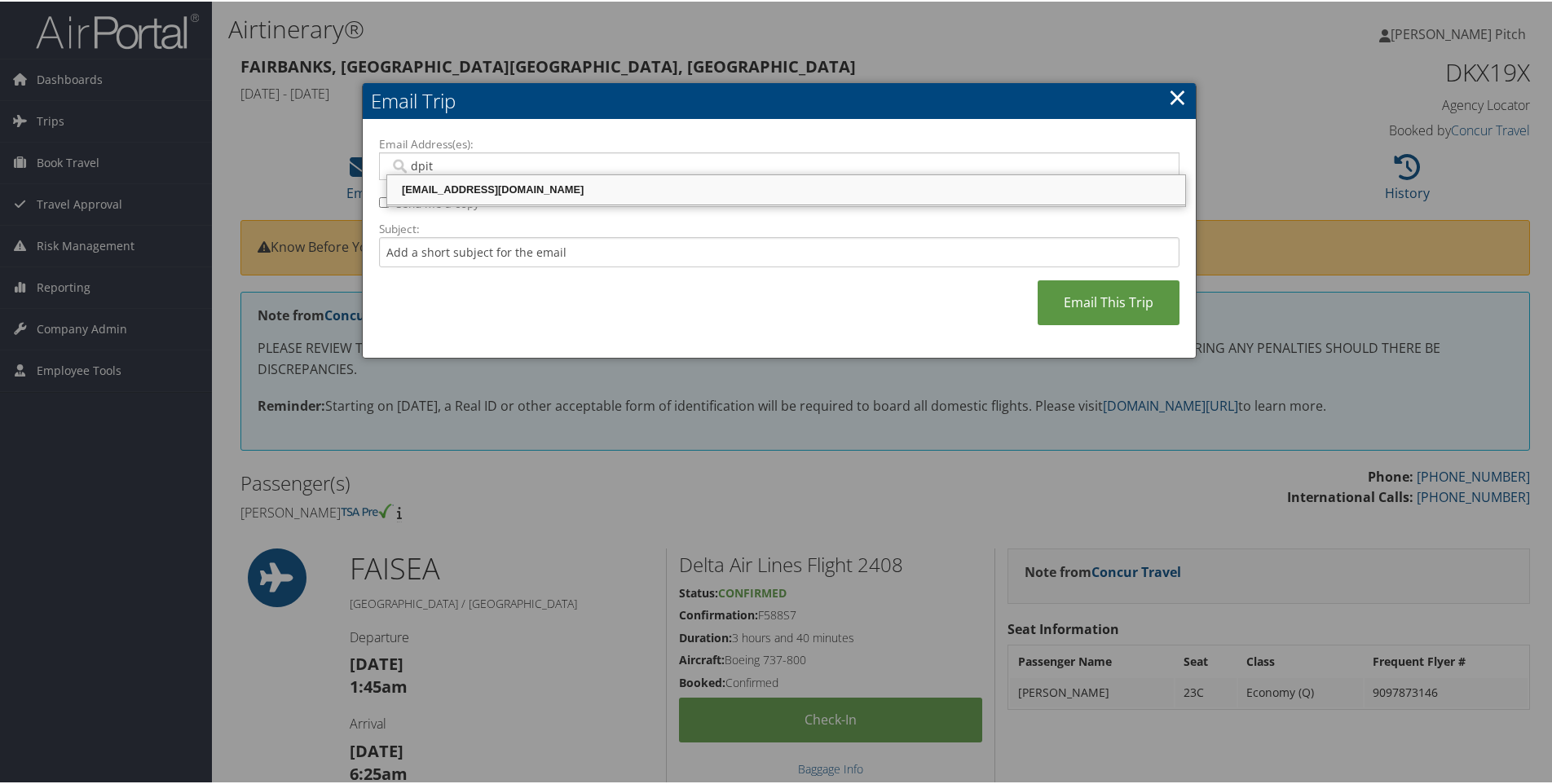
click at [505, 182] on div "dpitch@indyneinc.com" at bounding box center [786, 188] width 793 height 16
type input "dpitch@indyneinc.com"
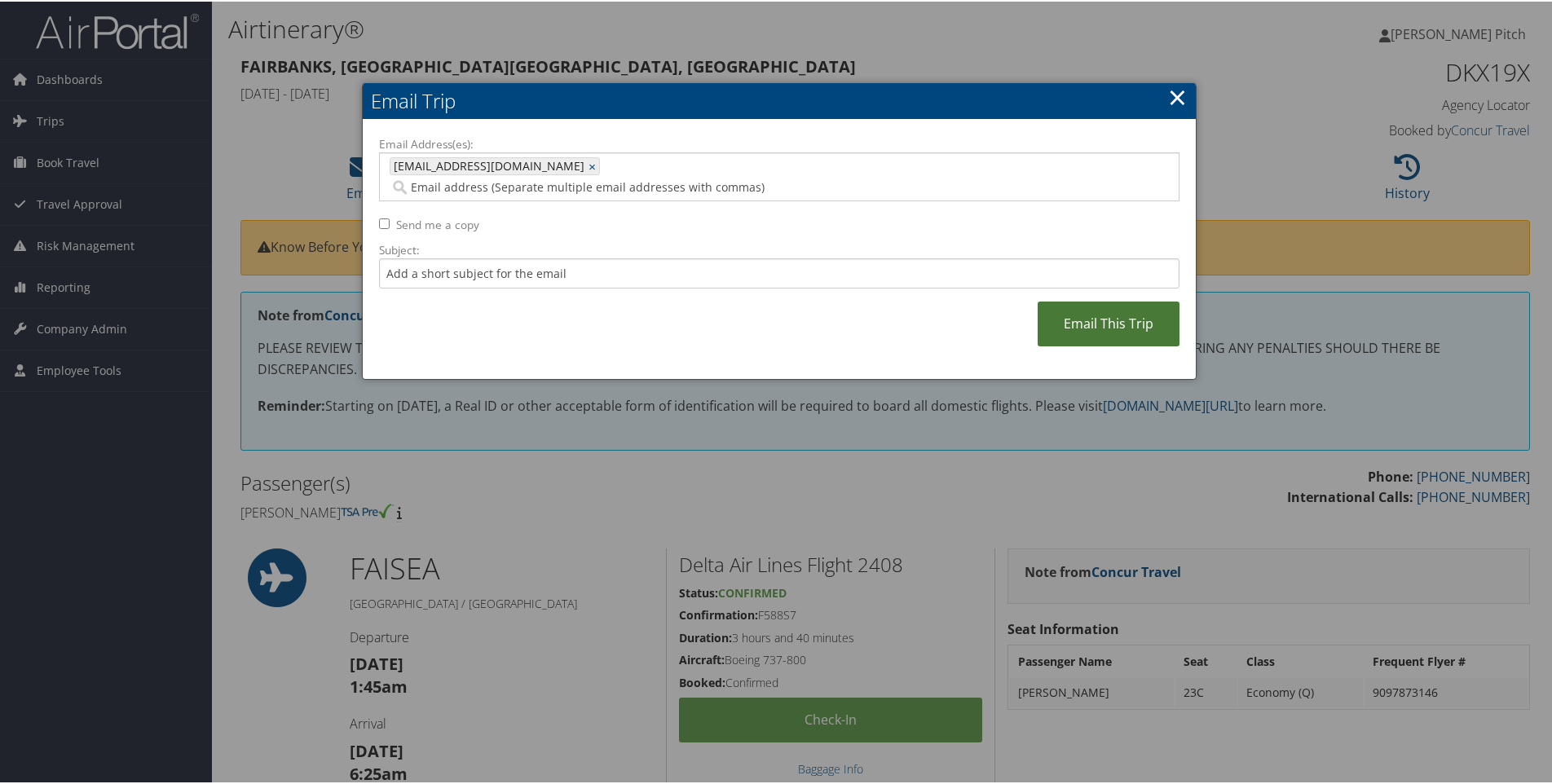
drag, startPoint x: 1114, startPoint y: 319, endPoint x: 1102, endPoint y: 310, distance: 15.0
click at [1113, 318] on link "Email This Trip" at bounding box center [1108, 322] width 142 height 45
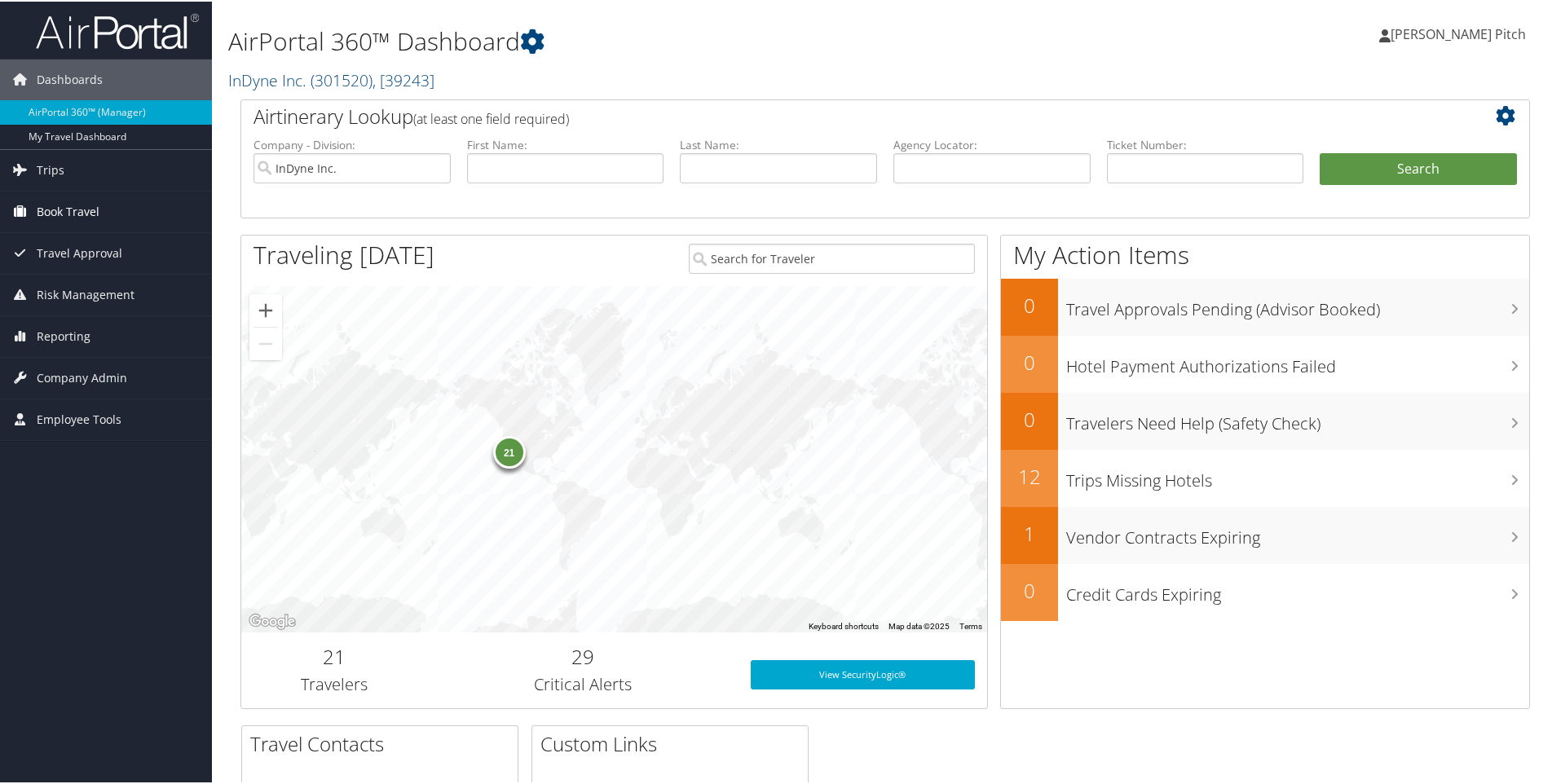
click at [83, 215] on span "Book Travel" at bounding box center [68, 210] width 62 height 41
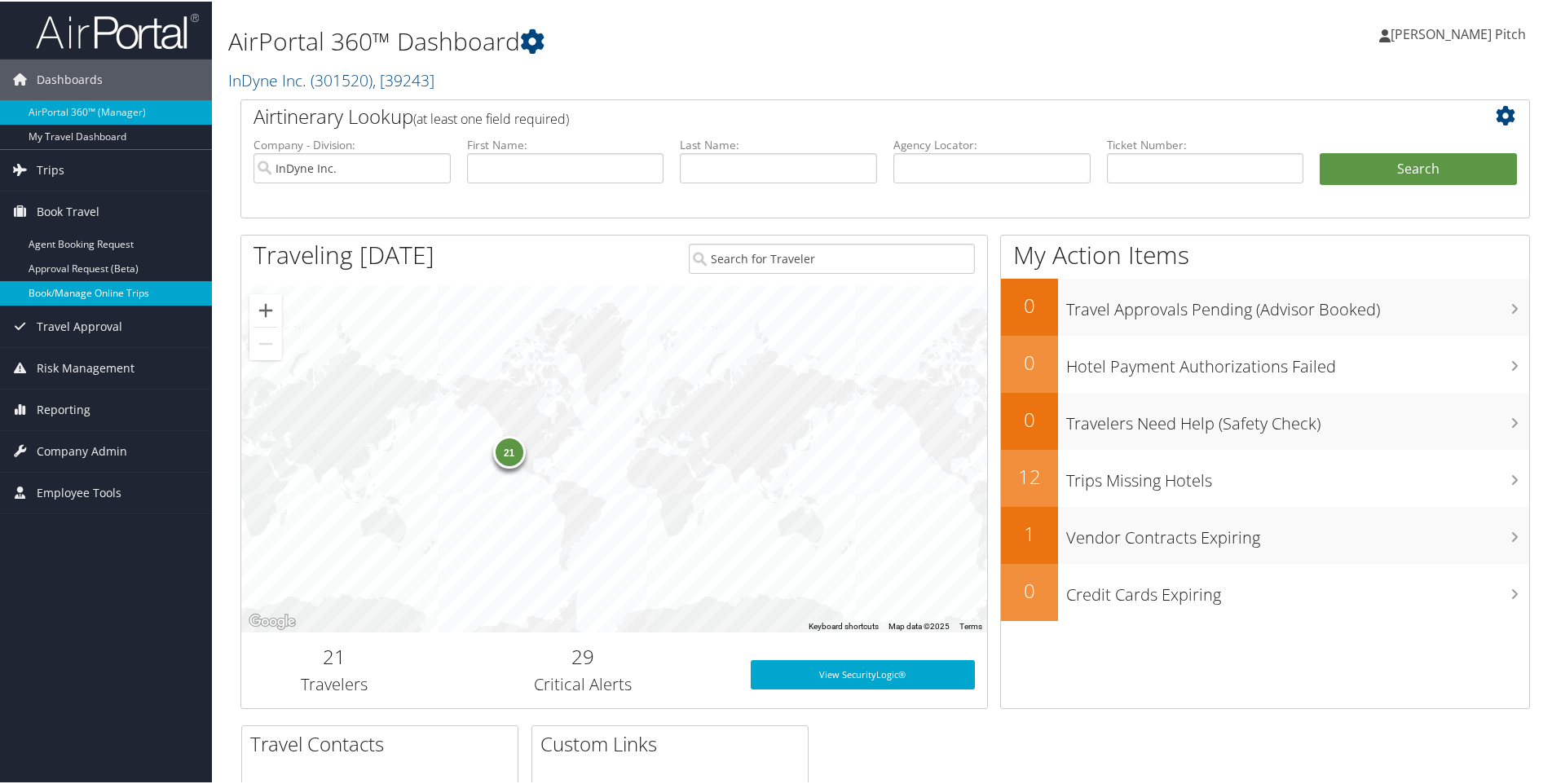
click at [81, 290] on link "Book/Manage Online Trips" at bounding box center [106, 291] width 212 height 24
click at [94, 290] on link "Book/Manage Online Trips" at bounding box center [106, 291] width 212 height 24
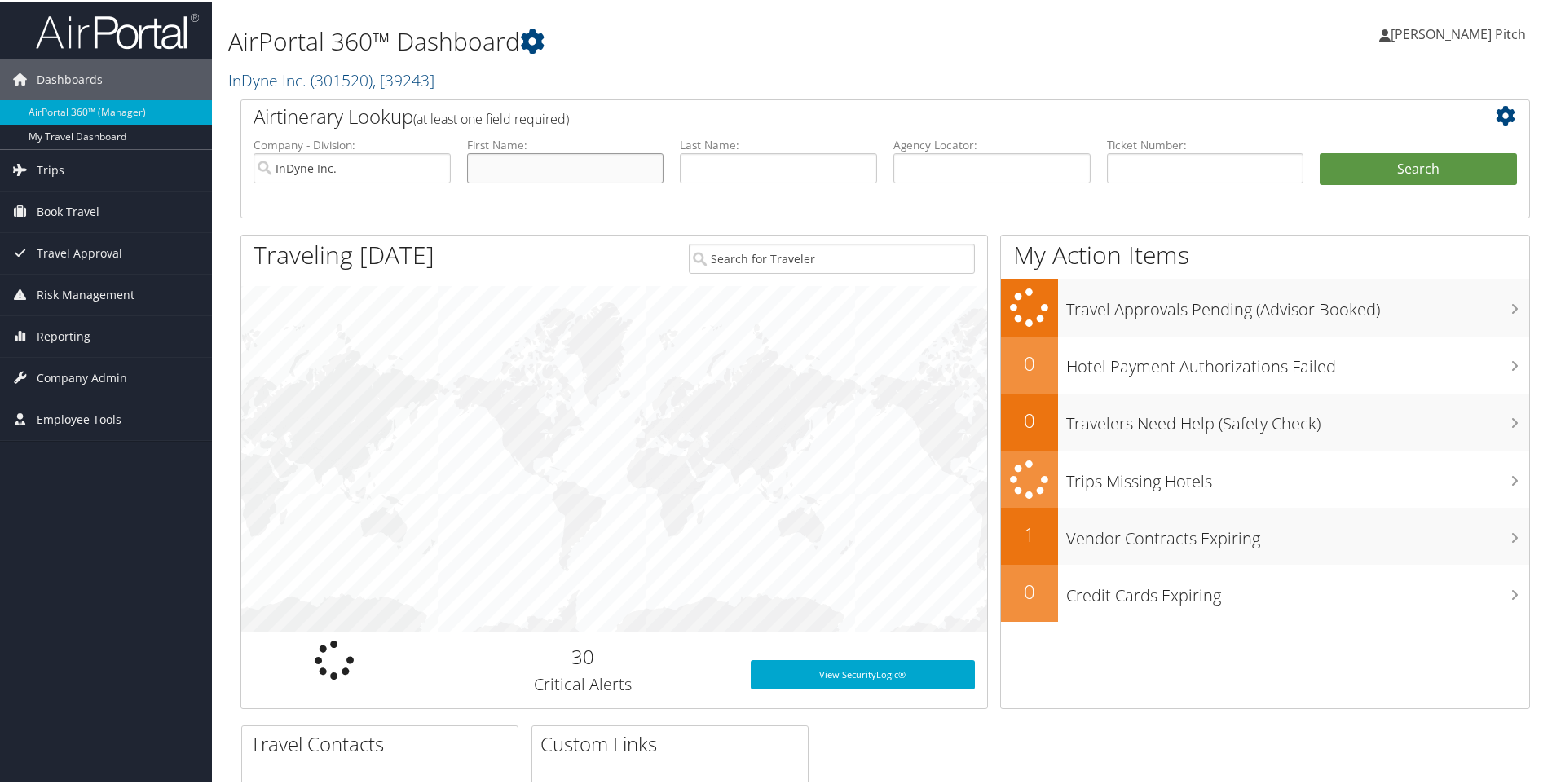
click at [514, 159] on input "text" at bounding box center [565, 167] width 197 height 30
type input "ja'twan"
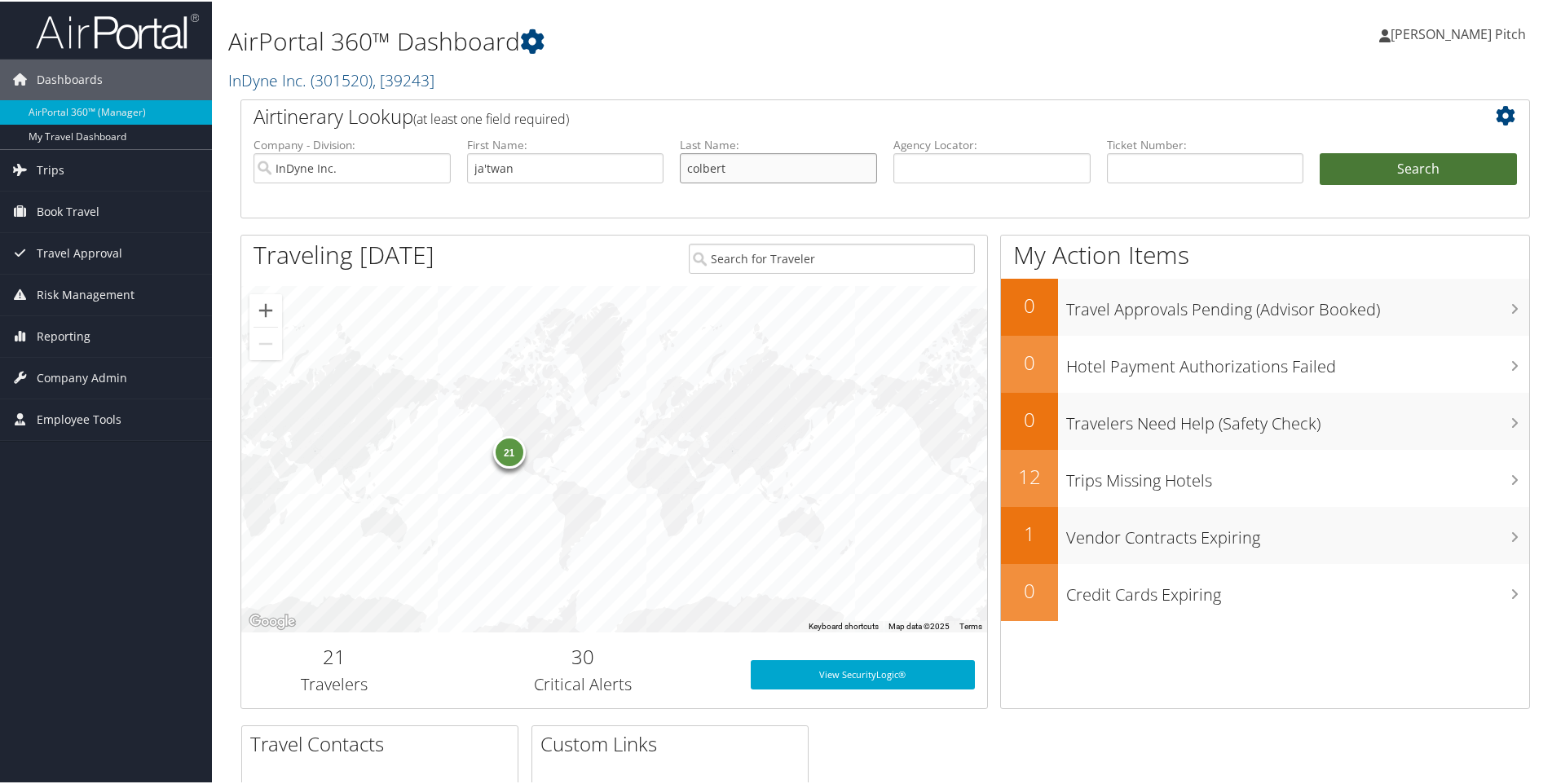
type input "colbert"
click at [1387, 157] on button "Search" at bounding box center [1417, 167] width 197 height 33
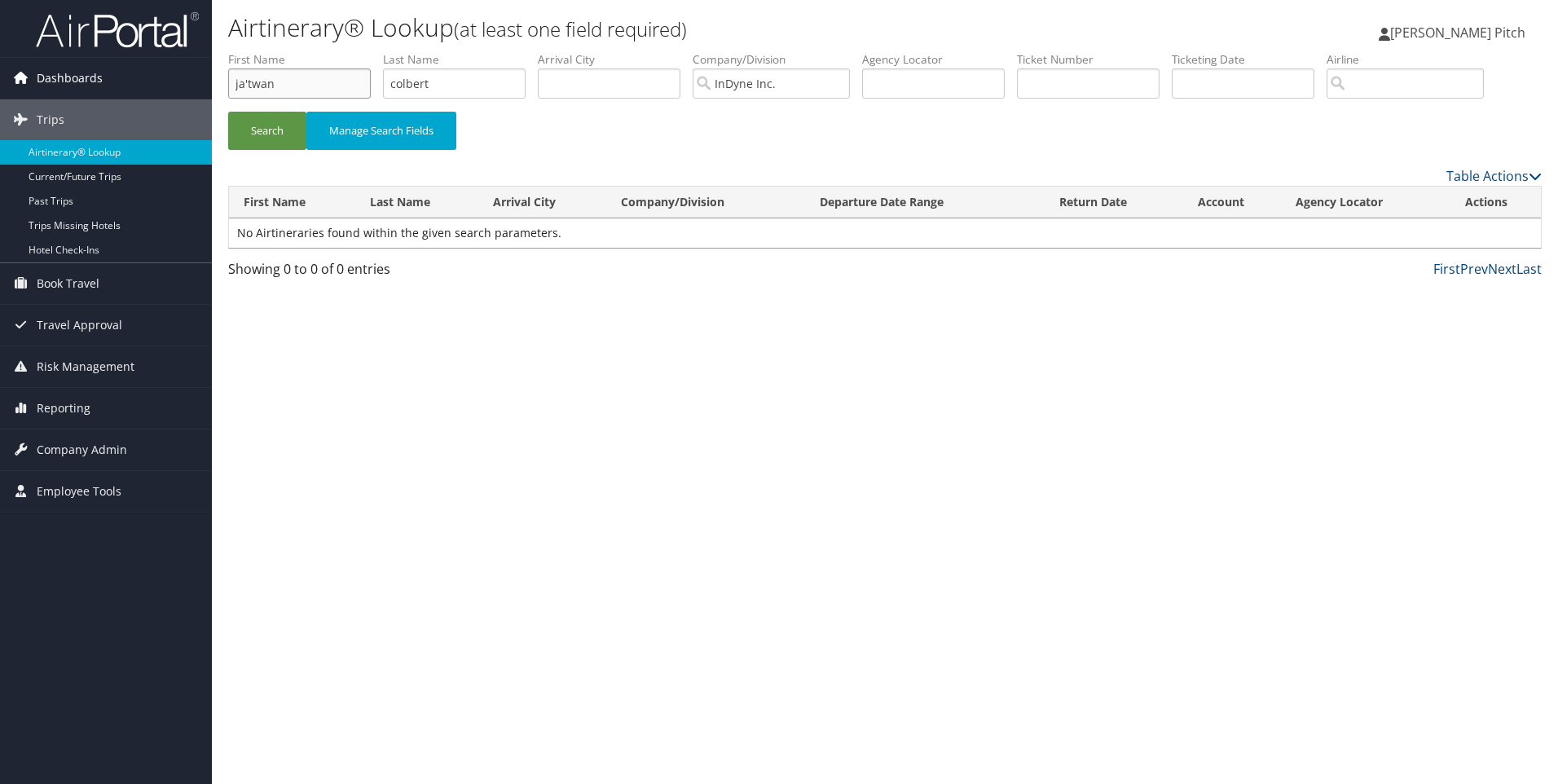
drag, startPoint x: 328, startPoint y: 89, endPoint x: 78, endPoint y: 75, distance: 250.4
click at [78, 75] on div "Dashboards AirPortal 360™ (Manager) My Travel Dashboard Trips Airtinerary® Look…" at bounding box center [779, 392] width 1558 height 784
click at [252, 138] on button "Search" at bounding box center [267, 130] width 78 height 38
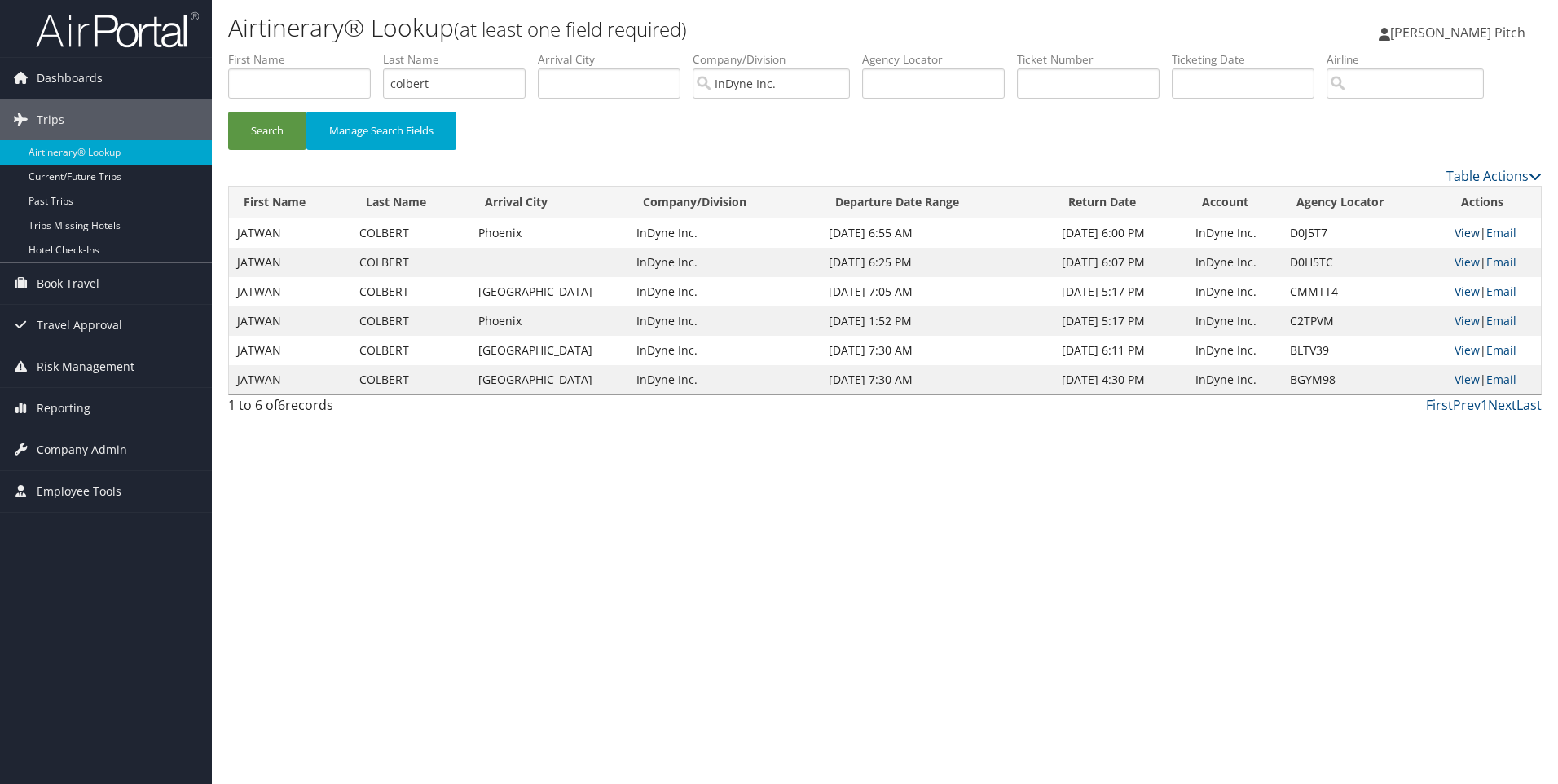
click at [1466, 233] on link "View" at bounding box center [1467, 232] width 25 height 15
